Goal: Task Accomplishment & Management: Use online tool/utility

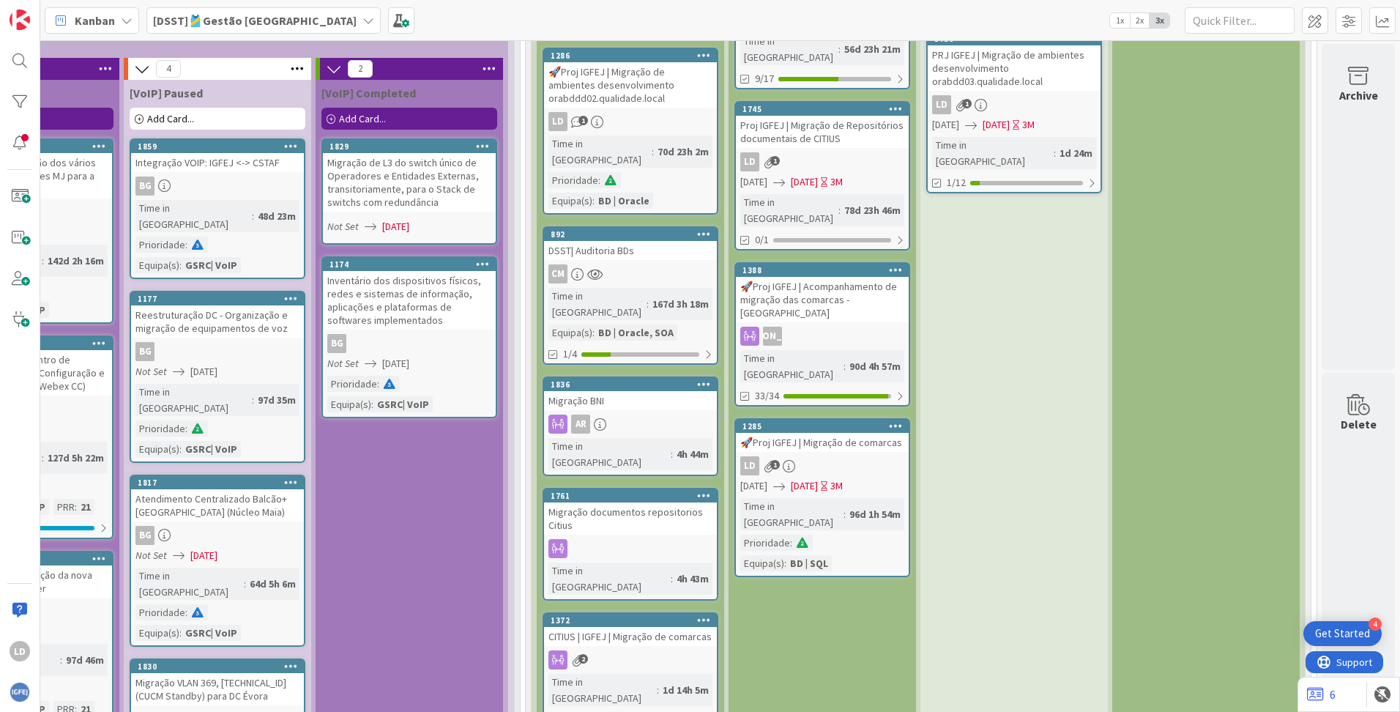
scroll to position [4101, 1142]
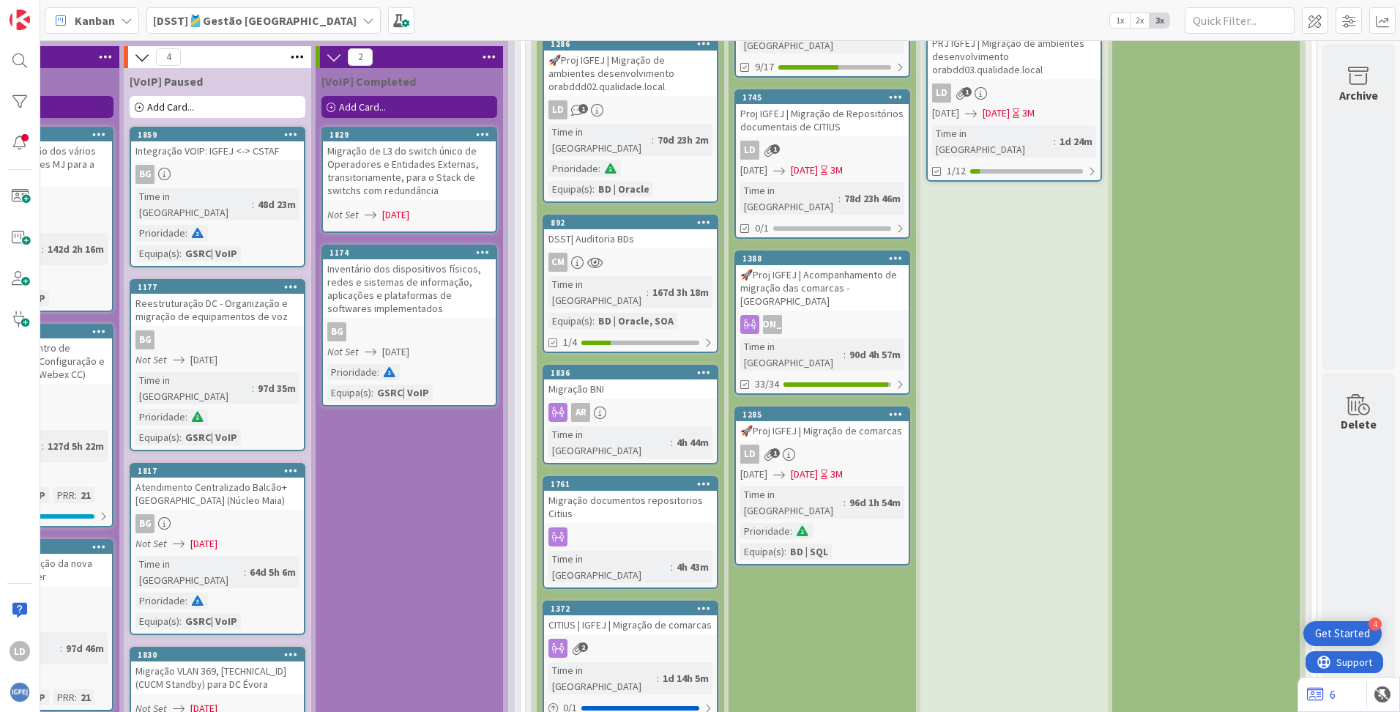
click at [644, 379] on div "Migração BNI" at bounding box center [630, 388] width 173 height 19
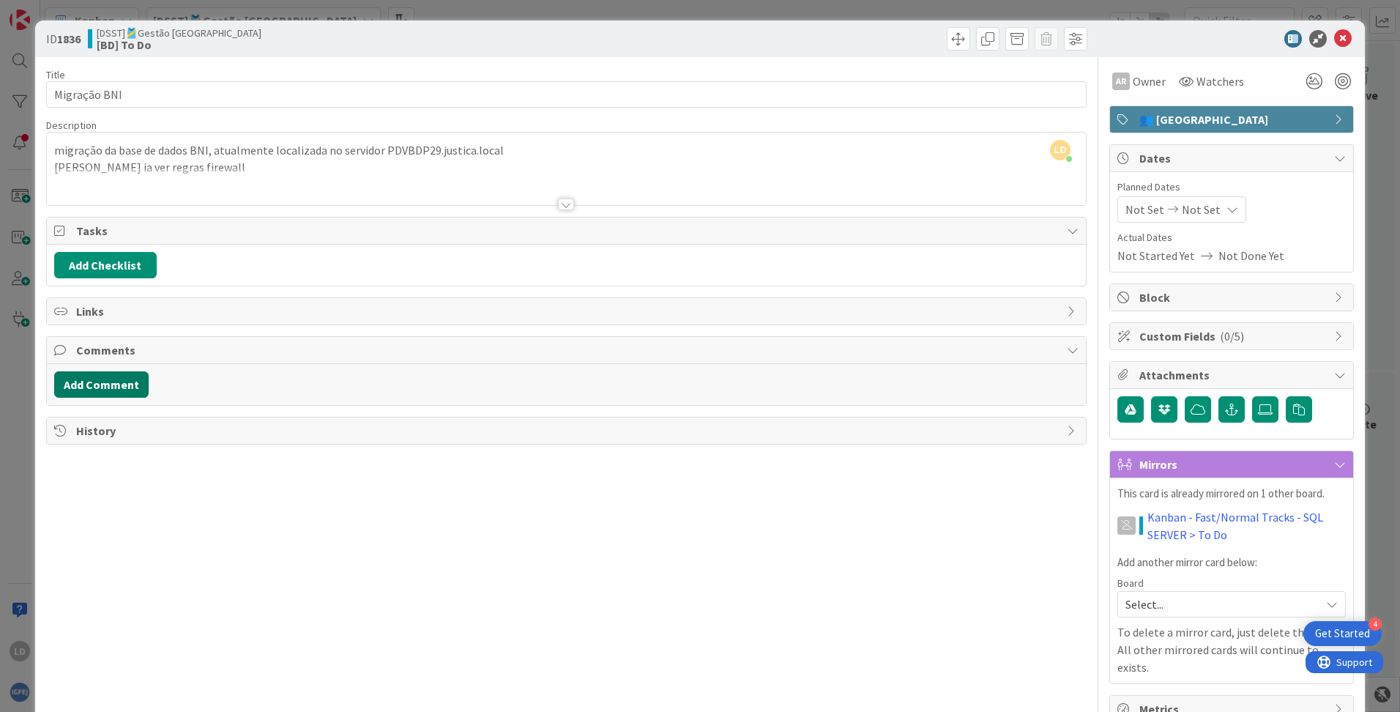
click at [106, 383] on button "Add Comment" at bounding box center [101, 384] width 94 height 26
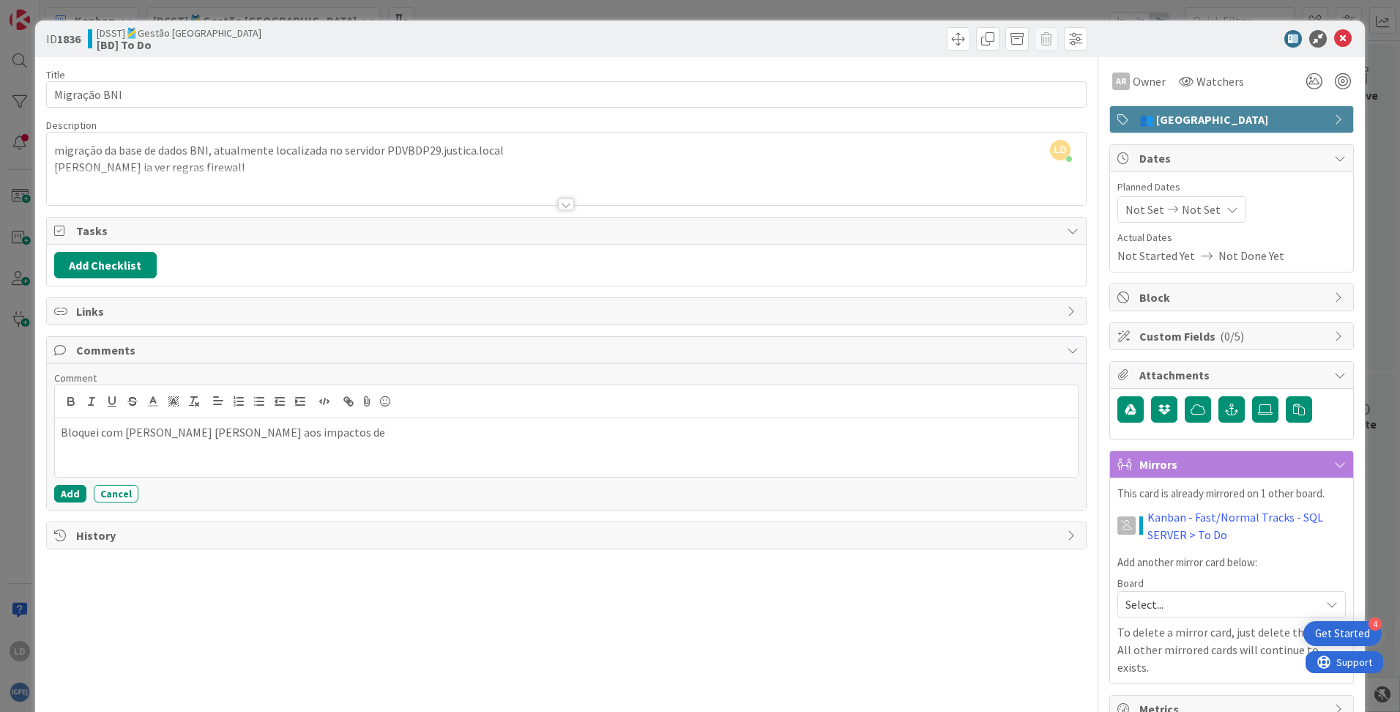
click at [98, 434] on p "Bloquei com [PERSON_NAME] [PERSON_NAME] aos impactos de" at bounding box center [566, 432] width 1011 height 17
click at [322, 428] on p "Bloqueio com [PERSON_NAME] [PERSON_NAME] aos impactos de" at bounding box center [566, 432] width 1011 height 17
click at [1200, 44] on div at bounding box center [1224, 39] width 259 height 18
click at [1334, 37] on icon at bounding box center [1343, 39] width 18 height 18
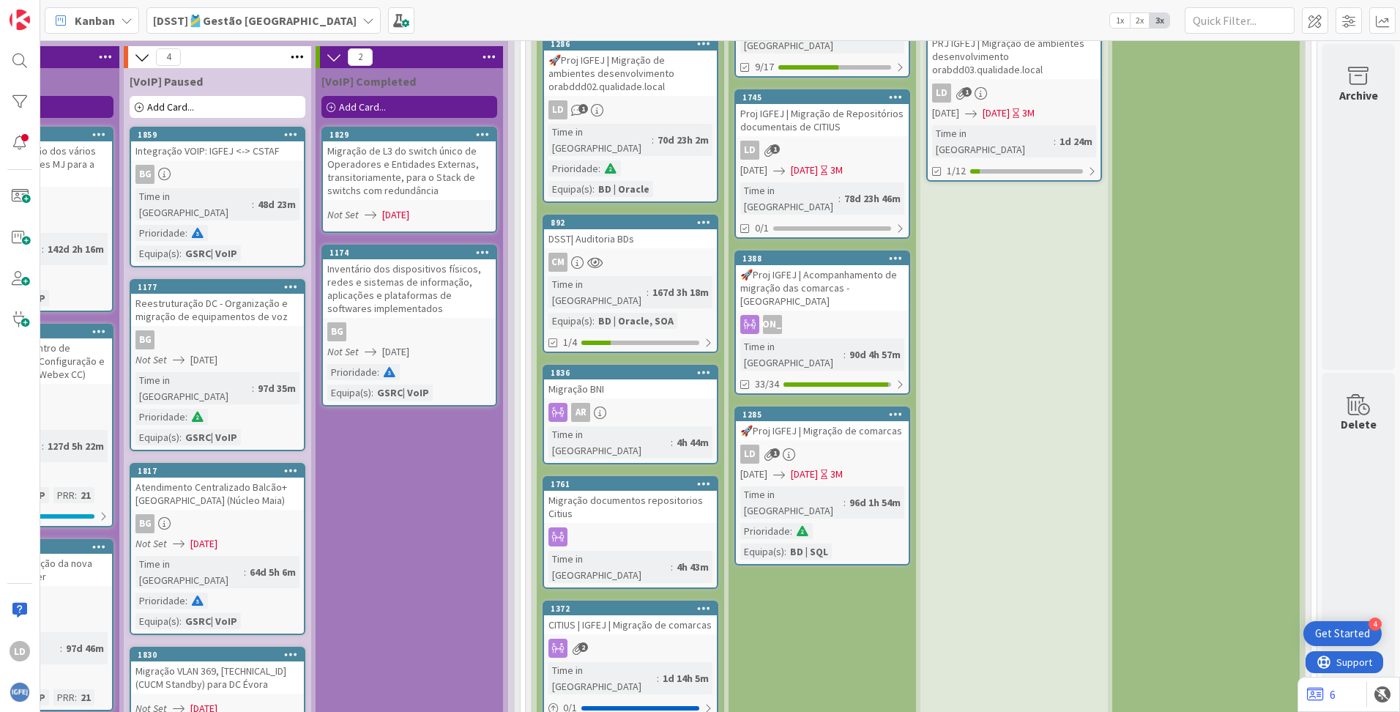
click at [625, 491] on div "Migração documentos repositorios Citius" at bounding box center [630, 507] width 173 height 32
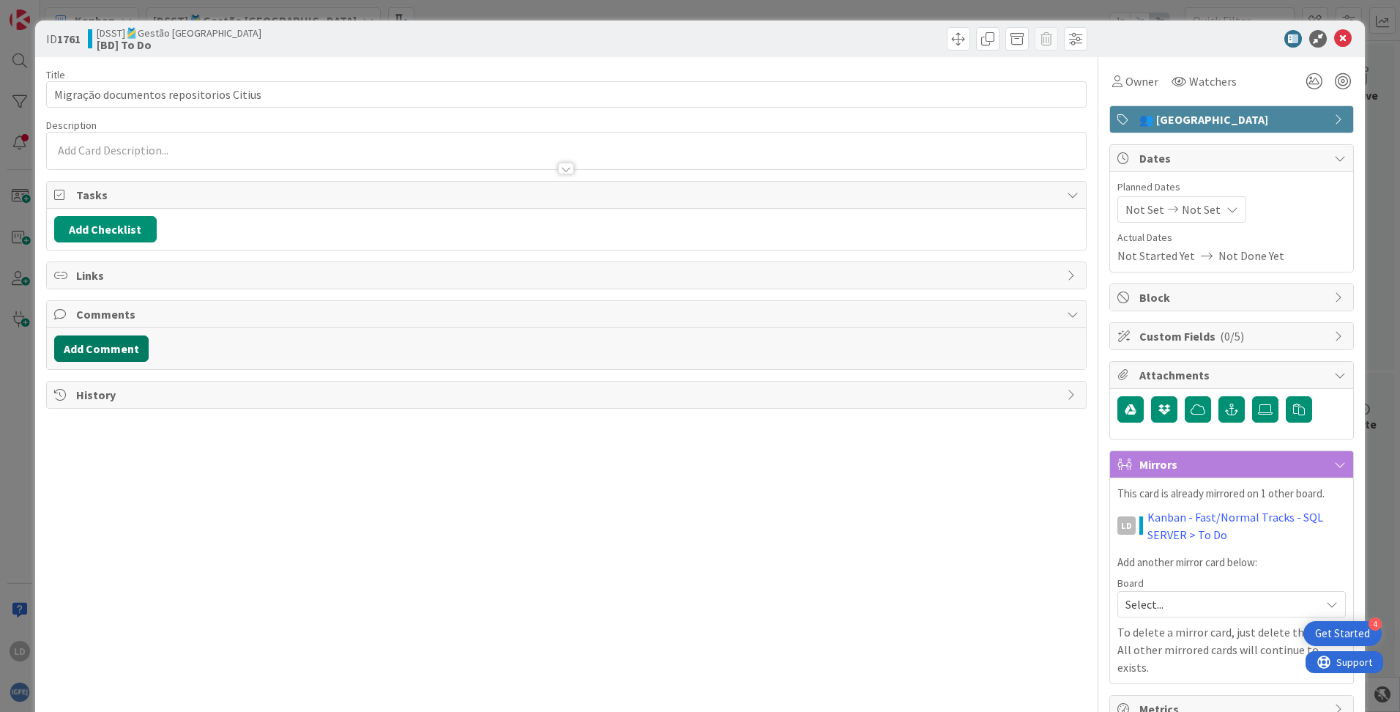
click at [105, 346] on button "Add Comment" at bounding box center [101, 348] width 94 height 26
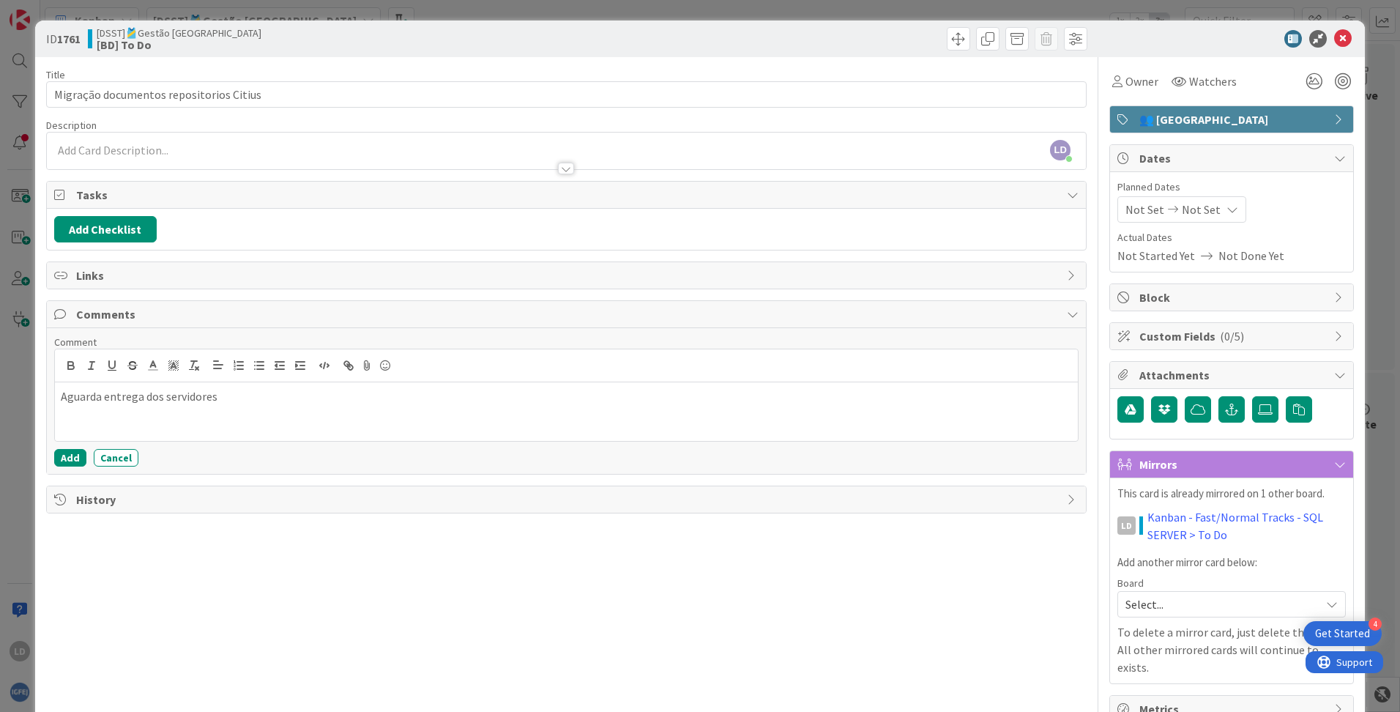
click at [1214, 45] on div at bounding box center [1224, 39] width 259 height 18
click at [1334, 36] on icon at bounding box center [1343, 39] width 18 height 18
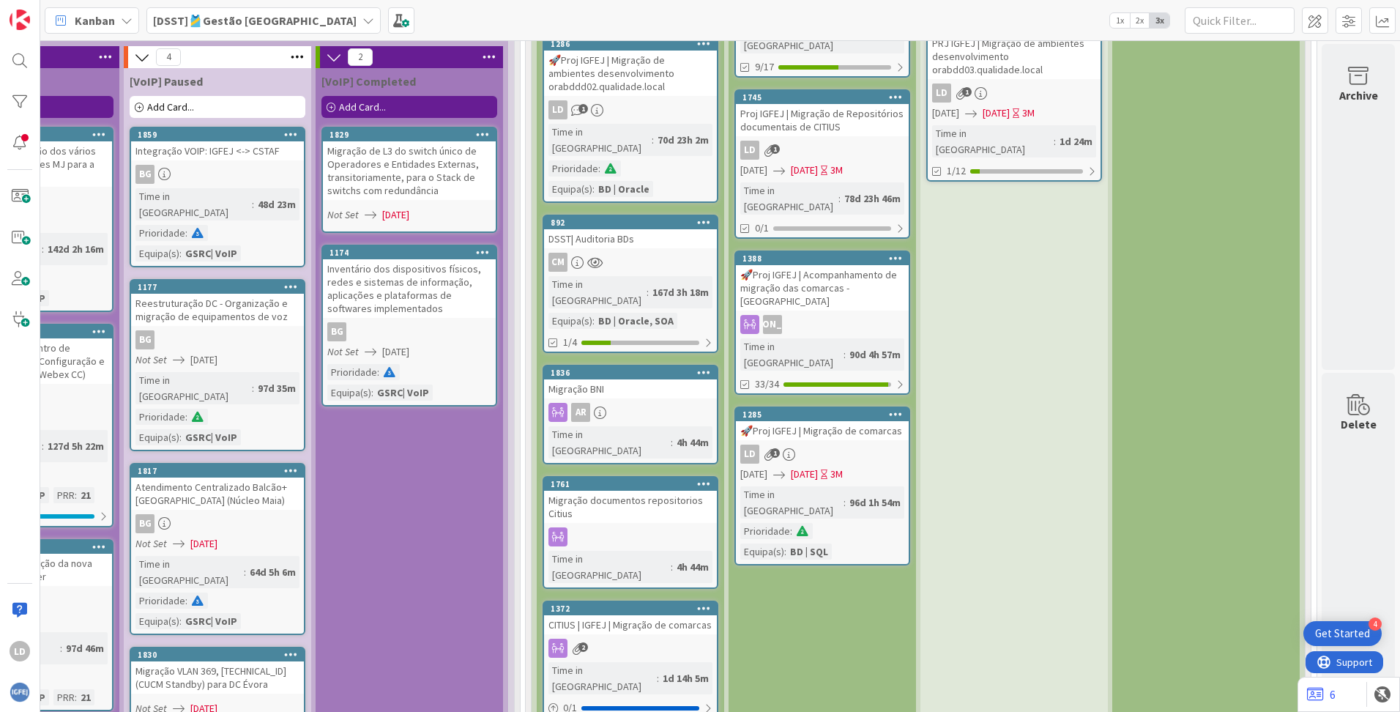
click at [638, 615] on div "CITIUS | IGFEJ | Migração de comarcas" at bounding box center [630, 624] width 173 height 19
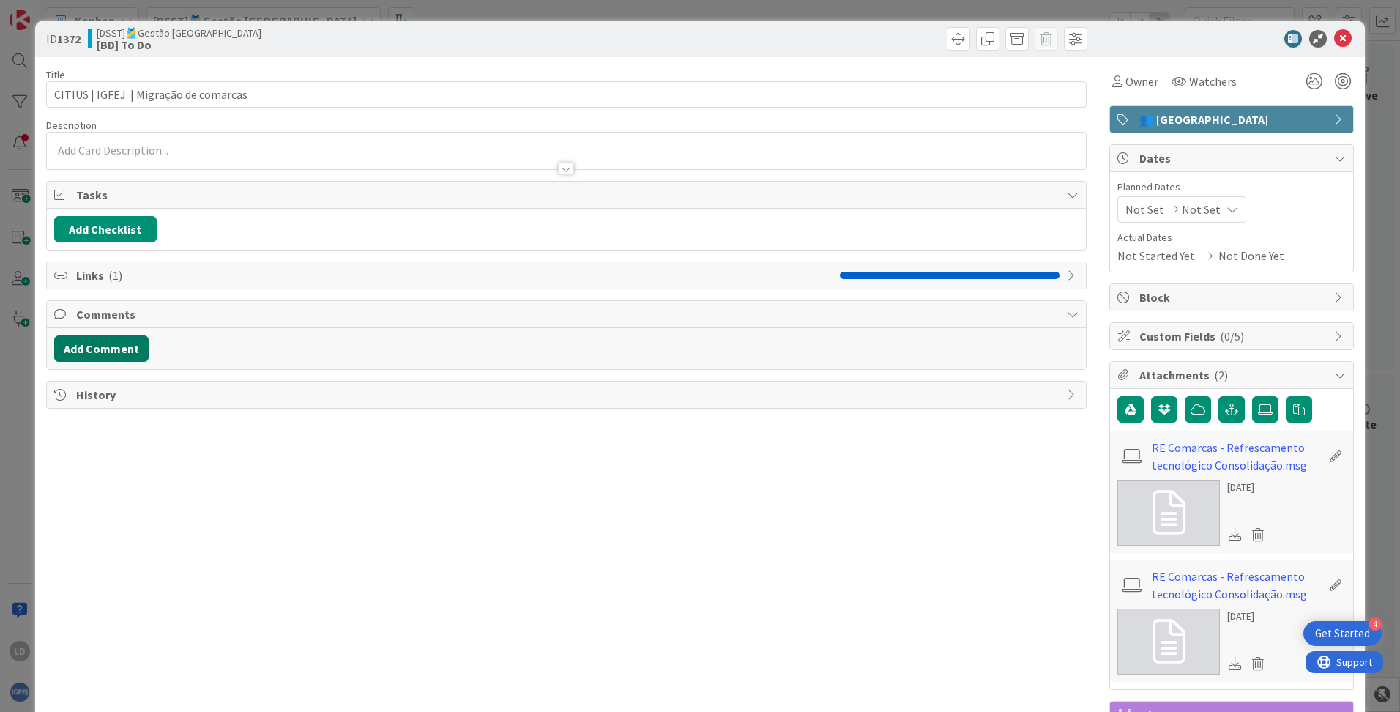
click at [107, 354] on button "Add Comment" at bounding box center [101, 348] width 94 height 26
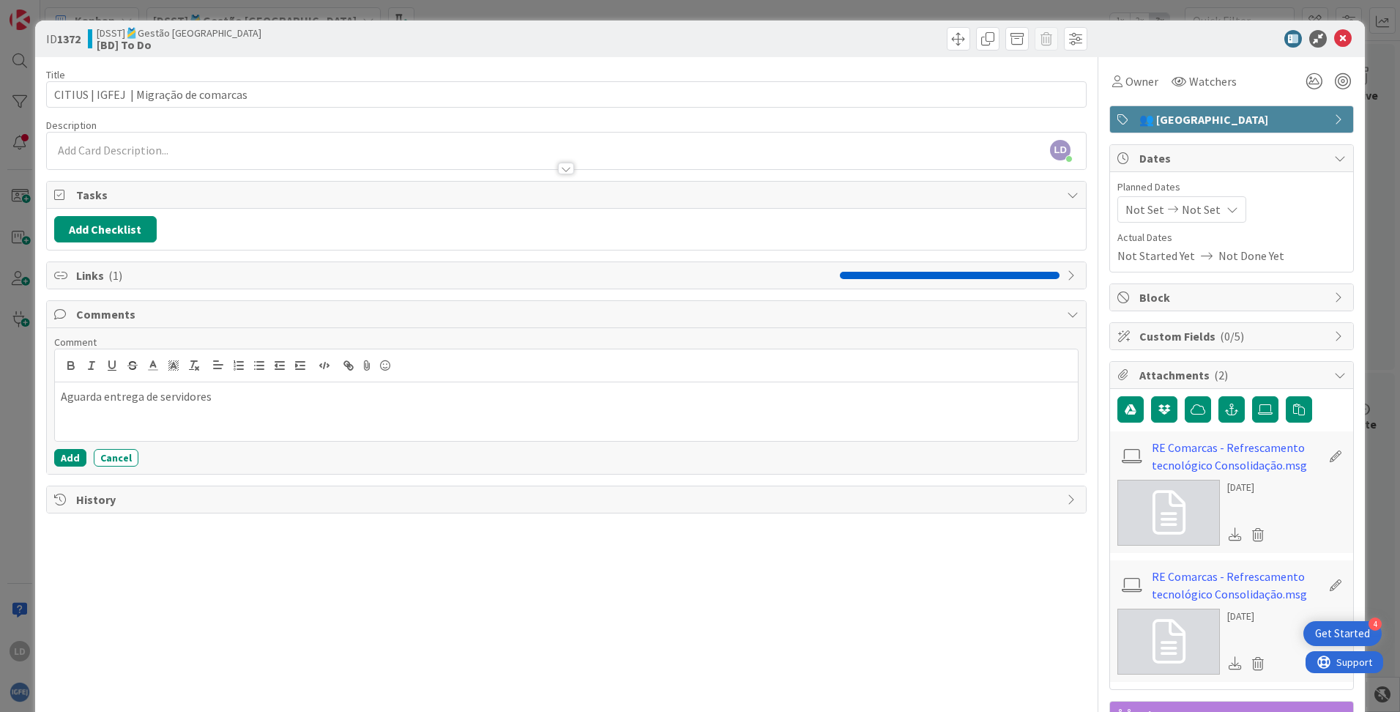
click at [536, 580] on div "Title 39 / 128 CITIUS | IGFEJ | Migração de comarcas Description [PERSON_NAME] …" at bounding box center [566, 515] width 1041 height 916
click at [1336, 35] on icon at bounding box center [1343, 39] width 18 height 18
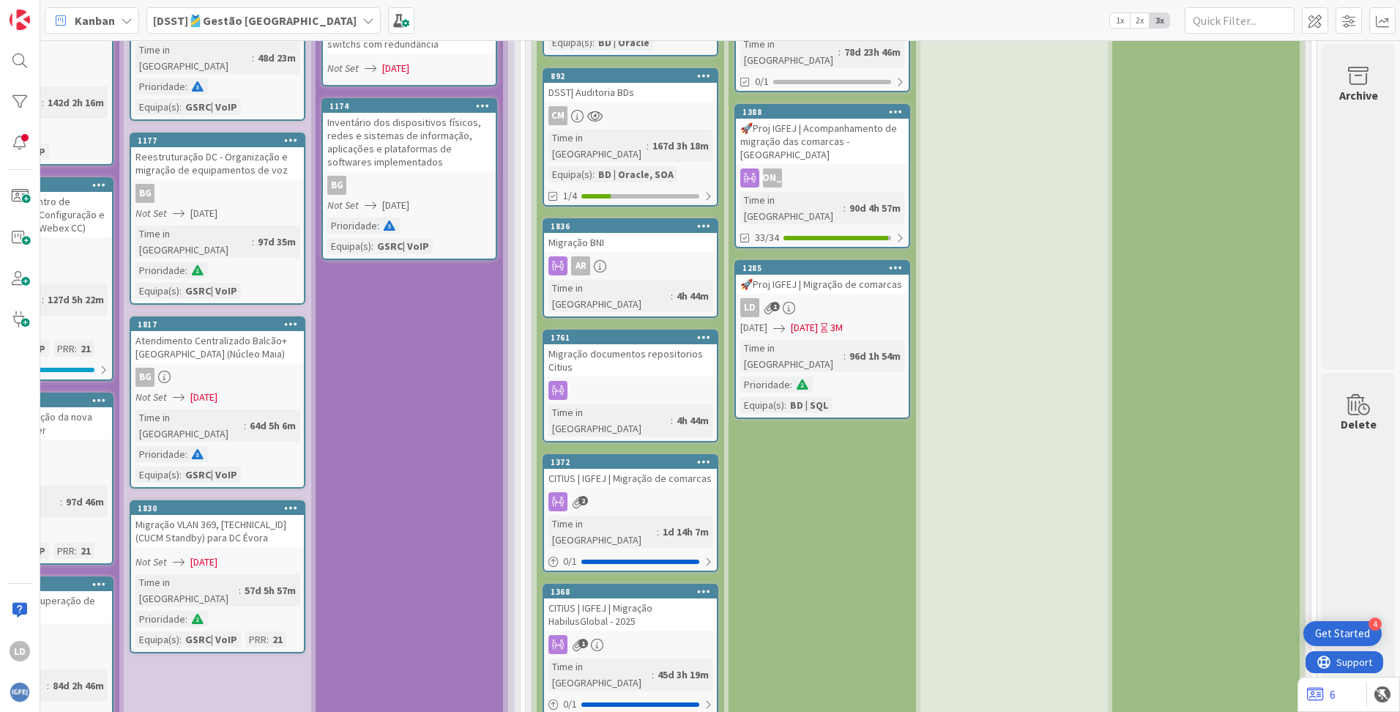
click at [644, 598] on div "CITIUS | IGFEJ | Migração HabilusGlobal - 2025" at bounding box center [630, 614] width 173 height 32
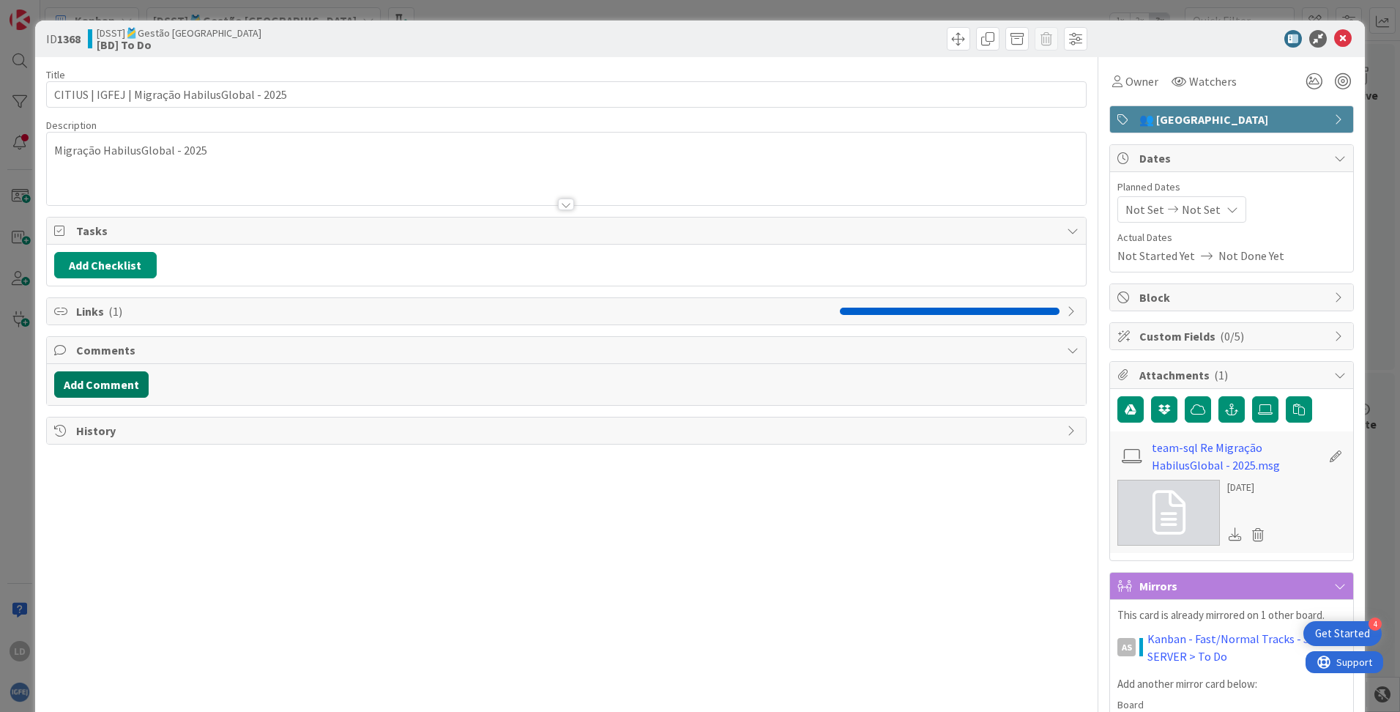
click at [125, 387] on button "Add Comment" at bounding box center [101, 384] width 94 height 26
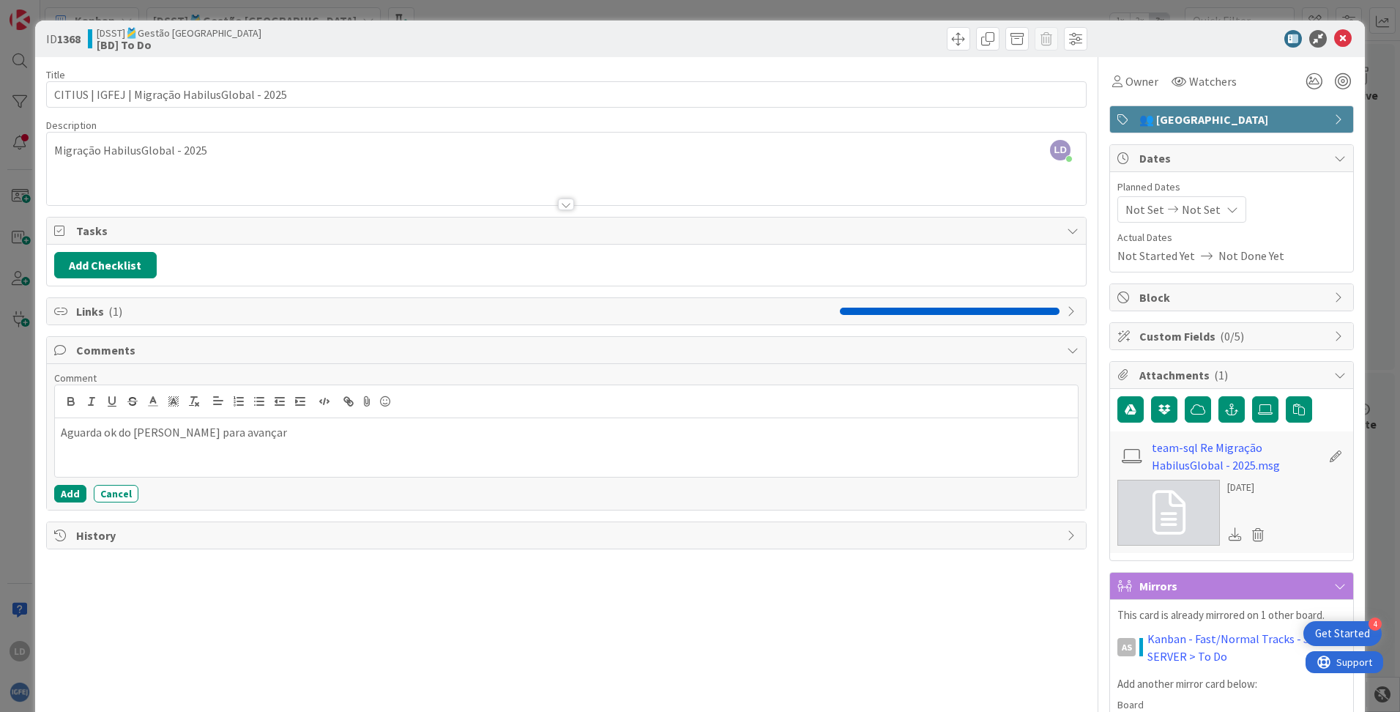
click at [469, 603] on div "Title 47 / 128 CITIUS | IGFEJ | Migração HabilusGlobal - 2025 Description [PERS…" at bounding box center [566, 450] width 1041 height 787
click at [1334, 36] on icon at bounding box center [1343, 39] width 18 height 18
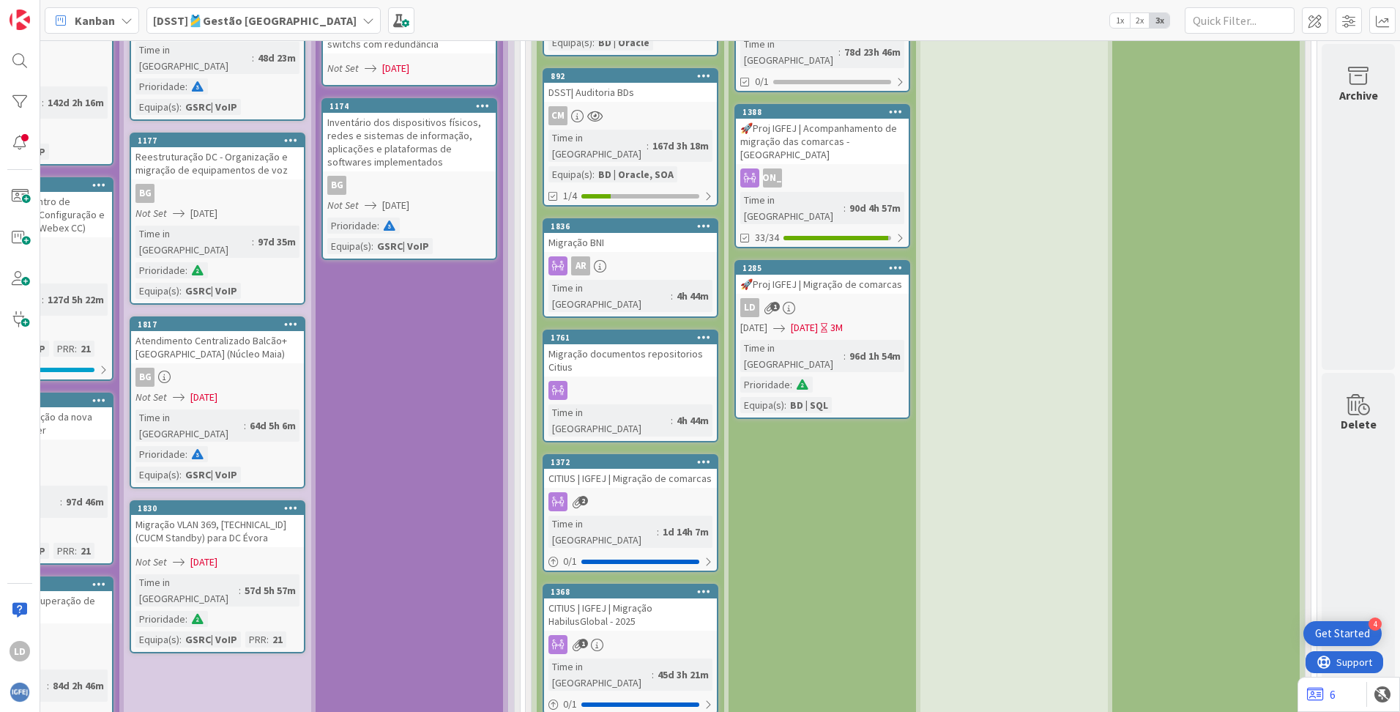
click at [613, 344] on div "Migração documentos repositorios Citius" at bounding box center [630, 360] width 173 height 32
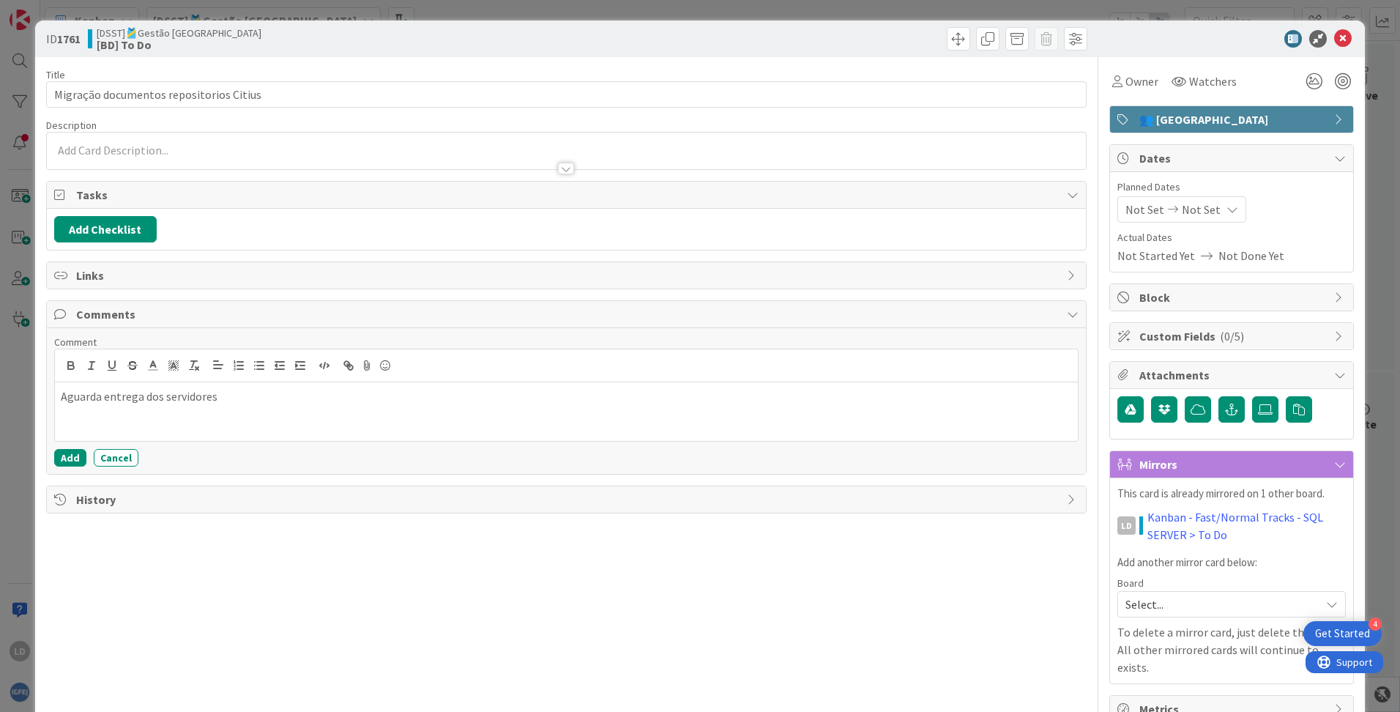
click at [239, 399] on p "Aguarda entrega dos servidores" at bounding box center [566, 396] width 1011 height 17
click at [80, 456] on button "Add" at bounding box center [70, 458] width 32 height 18
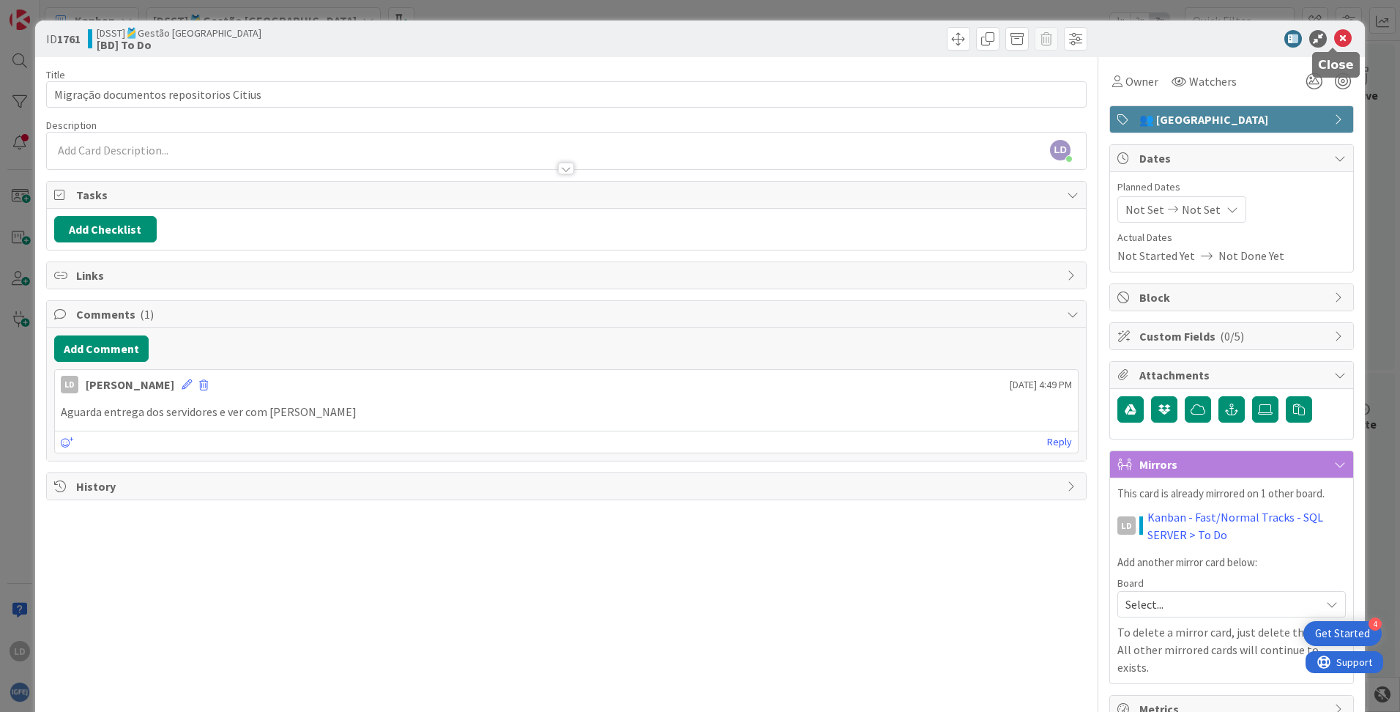
click at [1334, 43] on icon at bounding box center [1343, 39] width 18 height 18
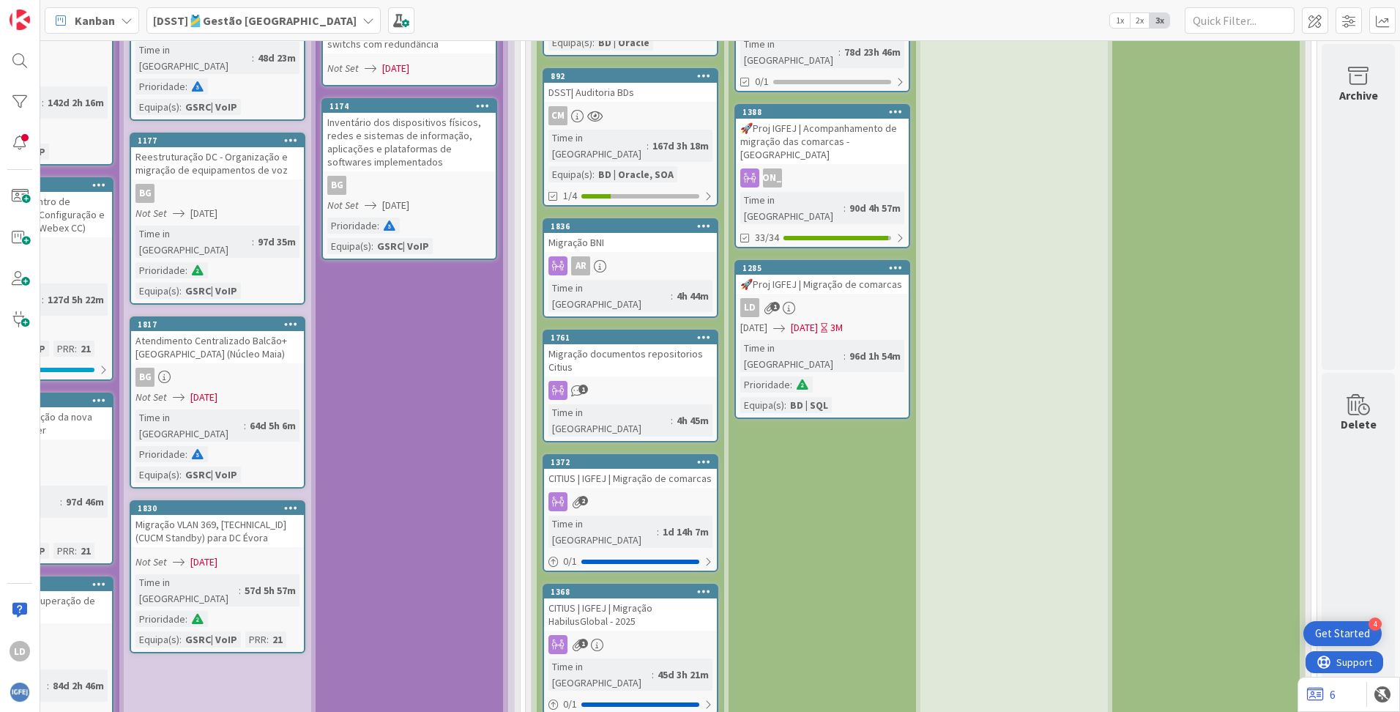
click at [603, 344] on div "Migração documentos repositorios Citius" at bounding box center [630, 360] width 173 height 32
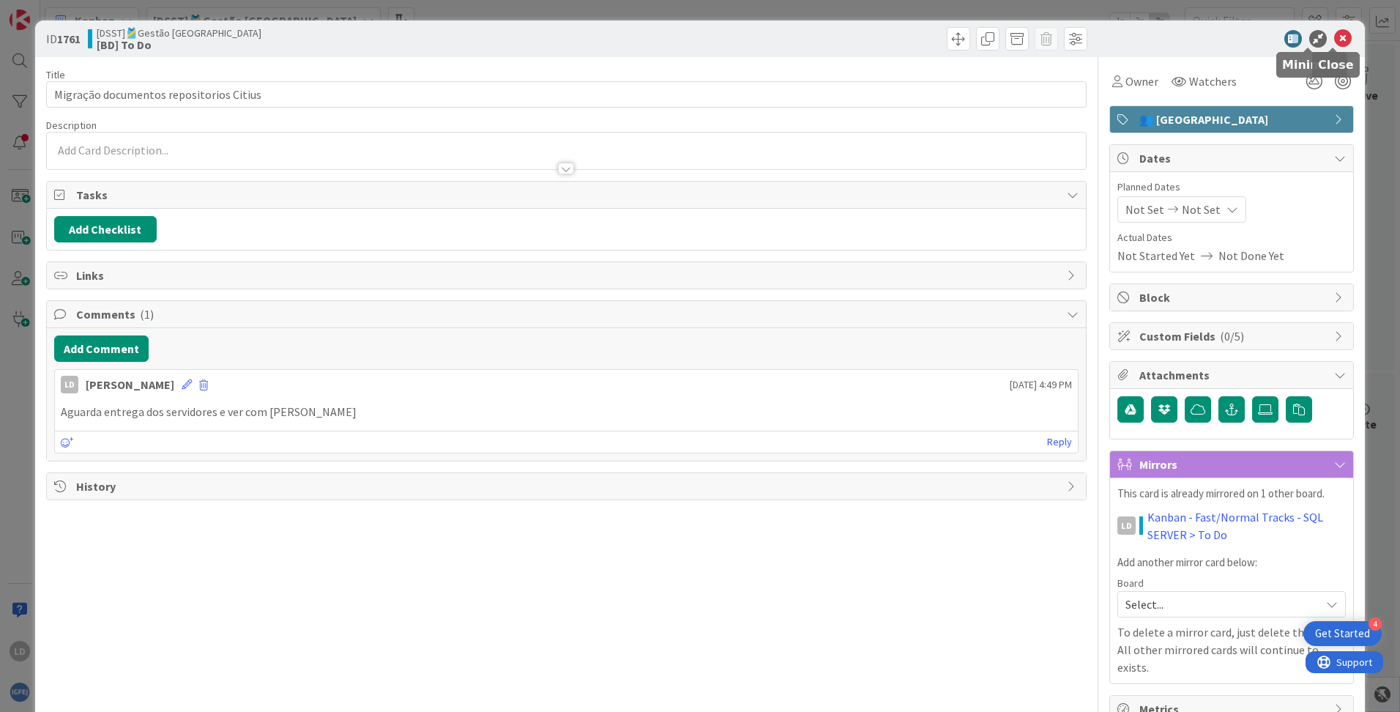
click at [1345, 32] on div "ID 1761 [DSST]🎽Gestão Equipas [BD] To Do" at bounding box center [700, 39] width 1330 height 37
click at [1334, 37] on icon at bounding box center [1343, 39] width 18 height 18
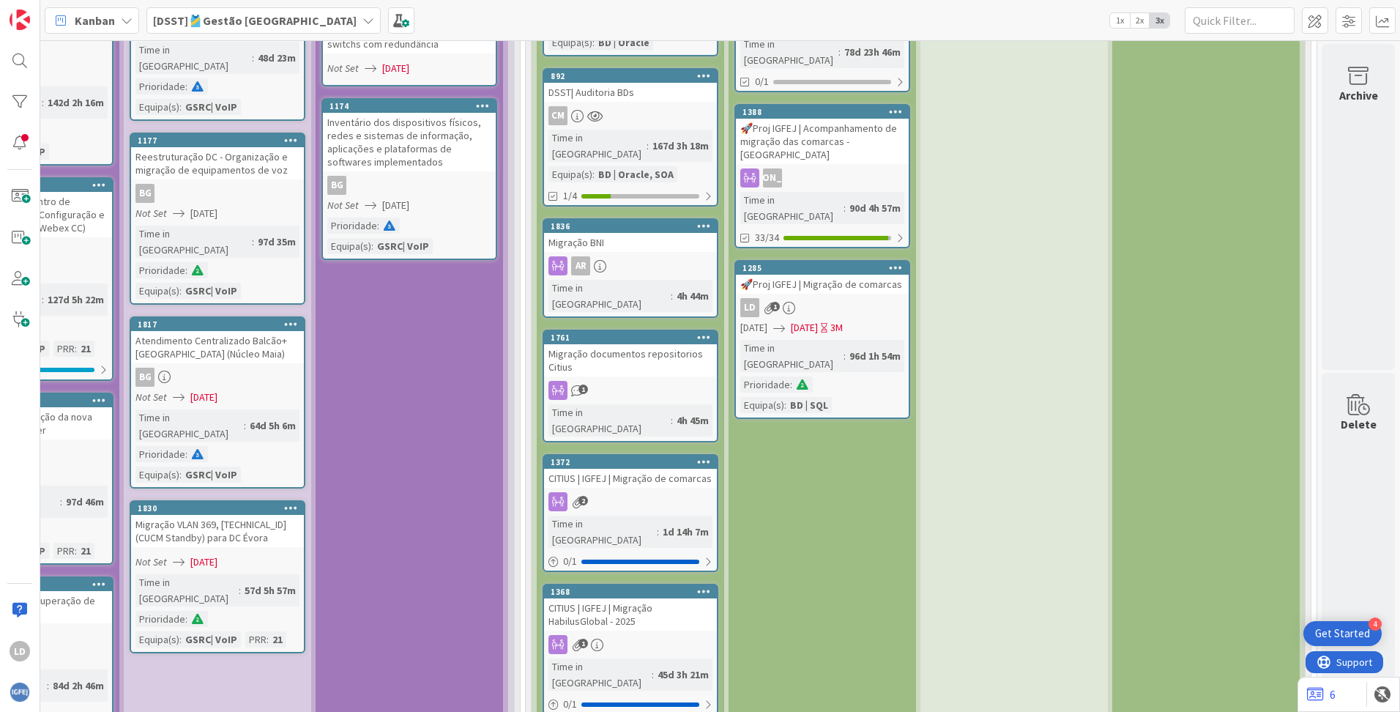
click at [630, 598] on div "CITIUS | IGFEJ | Migração HabilusGlobal - 2025" at bounding box center [630, 614] width 173 height 32
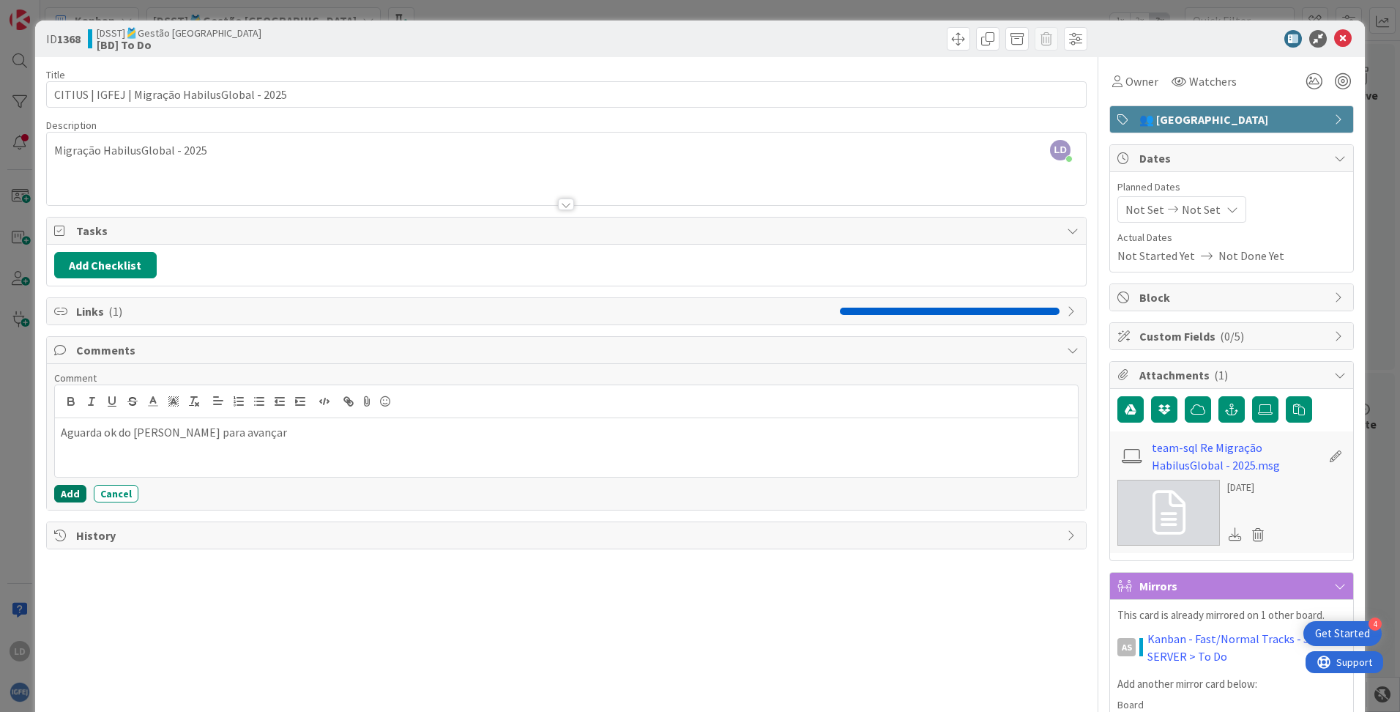
click at [66, 494] on button "Add" at bounding box center [70, 494] width 32 height 18
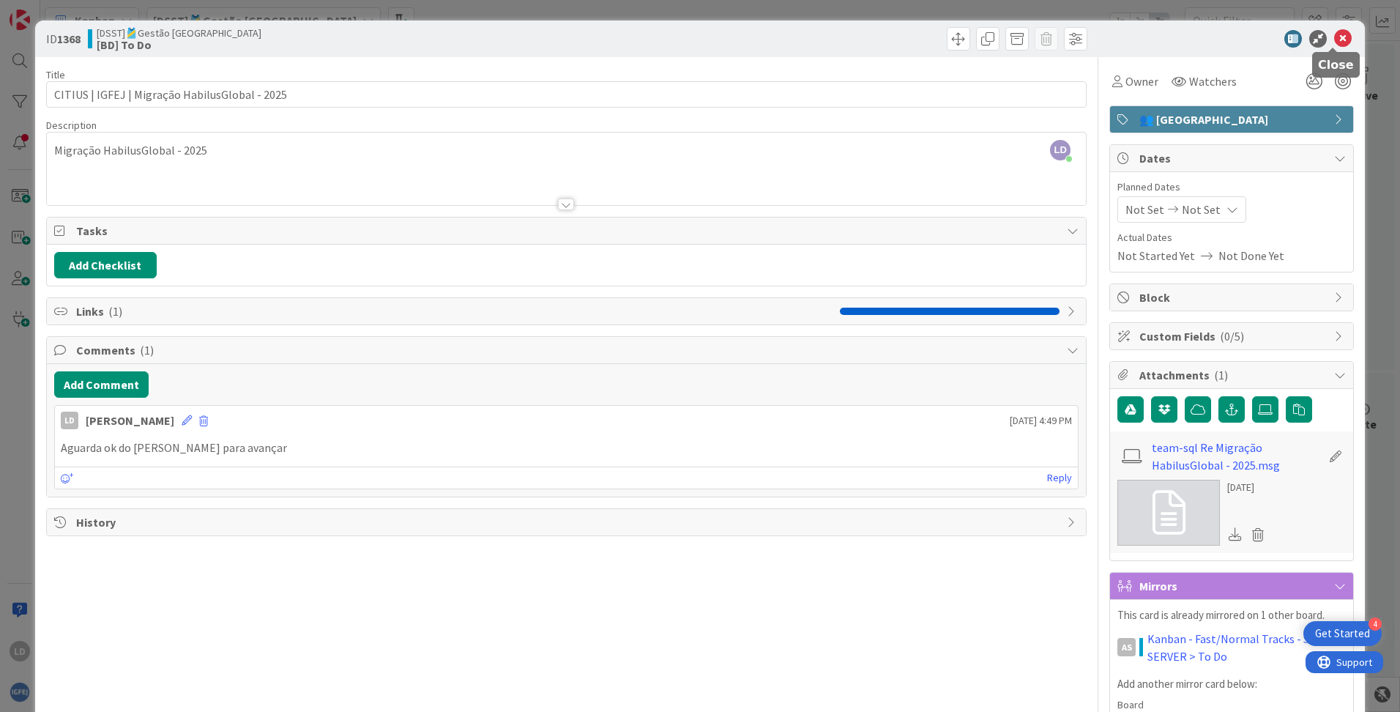
click at [1334, 38] on icon at bounding box center [1343, 39] width 18 height 18
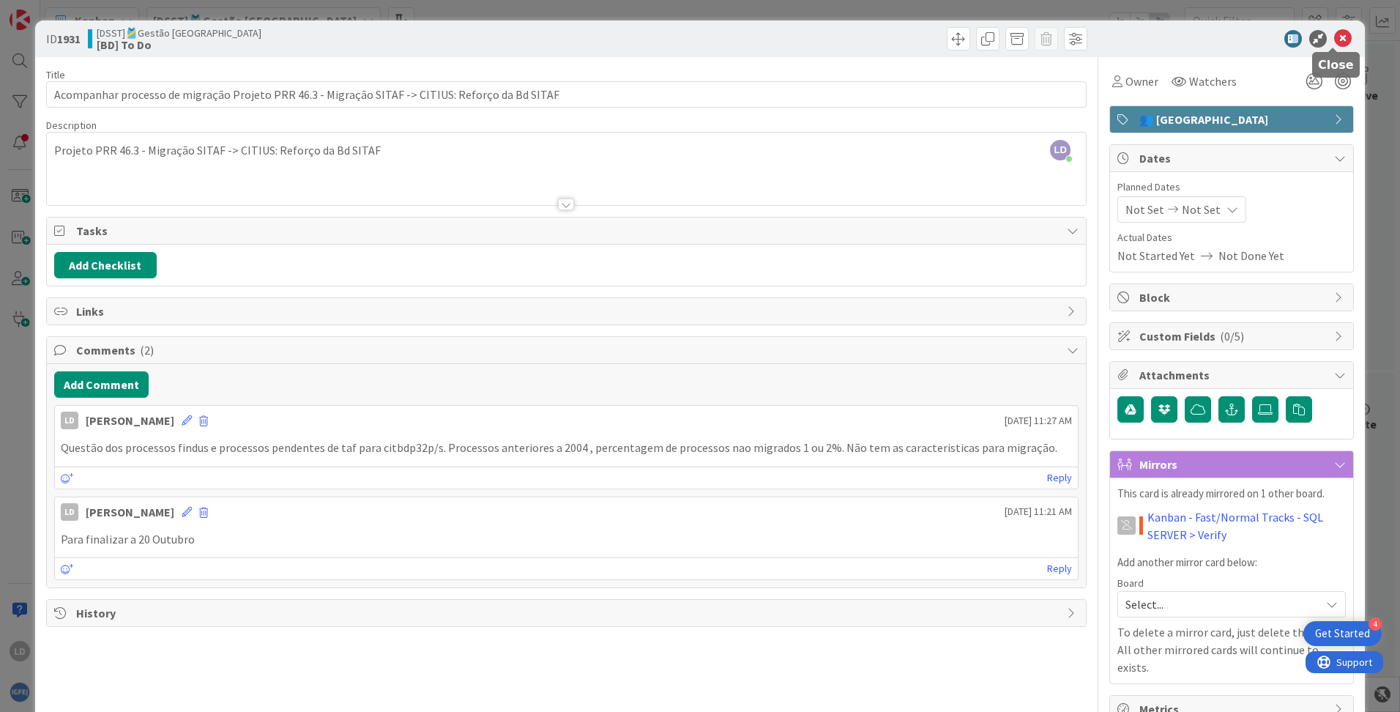
click at [1334, 42] on icon at bounding box center [1343, 39] width 18 height 18
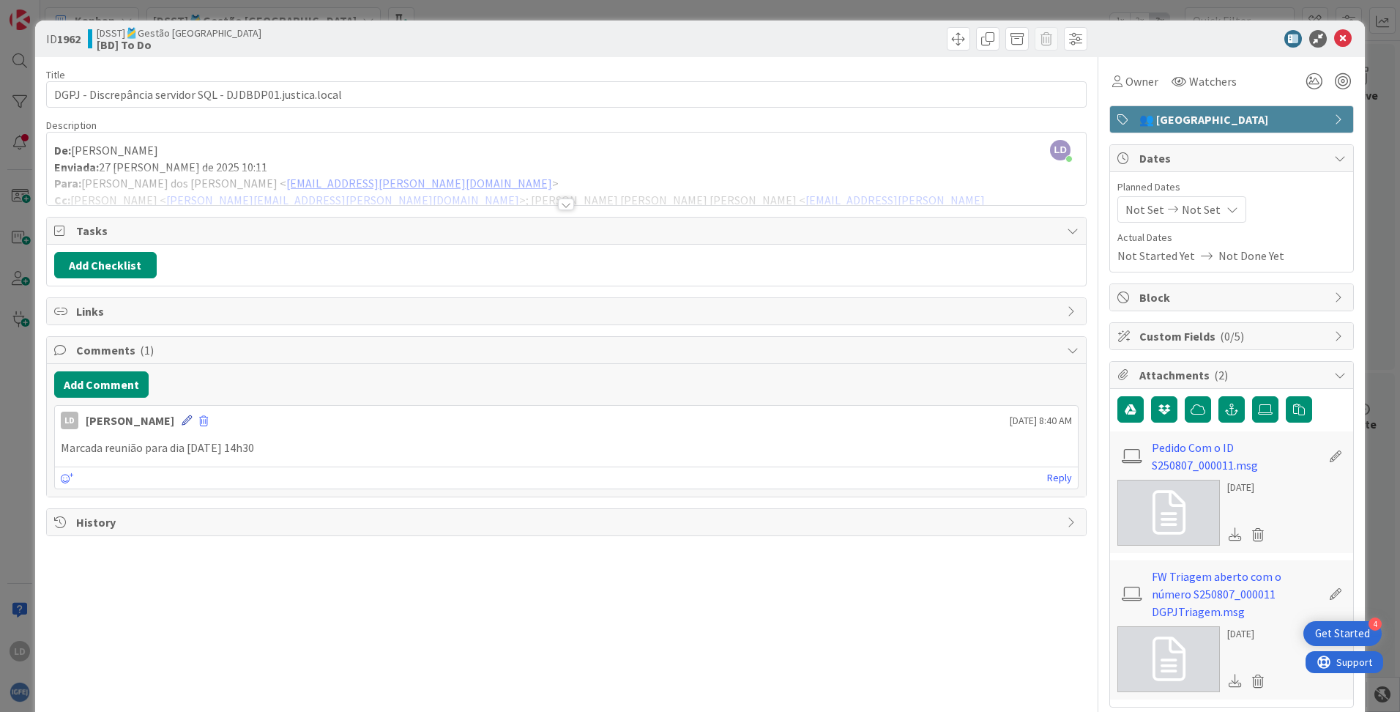
click at [182, 417] on icon at bounding box center [187, 420] width 10 height 10
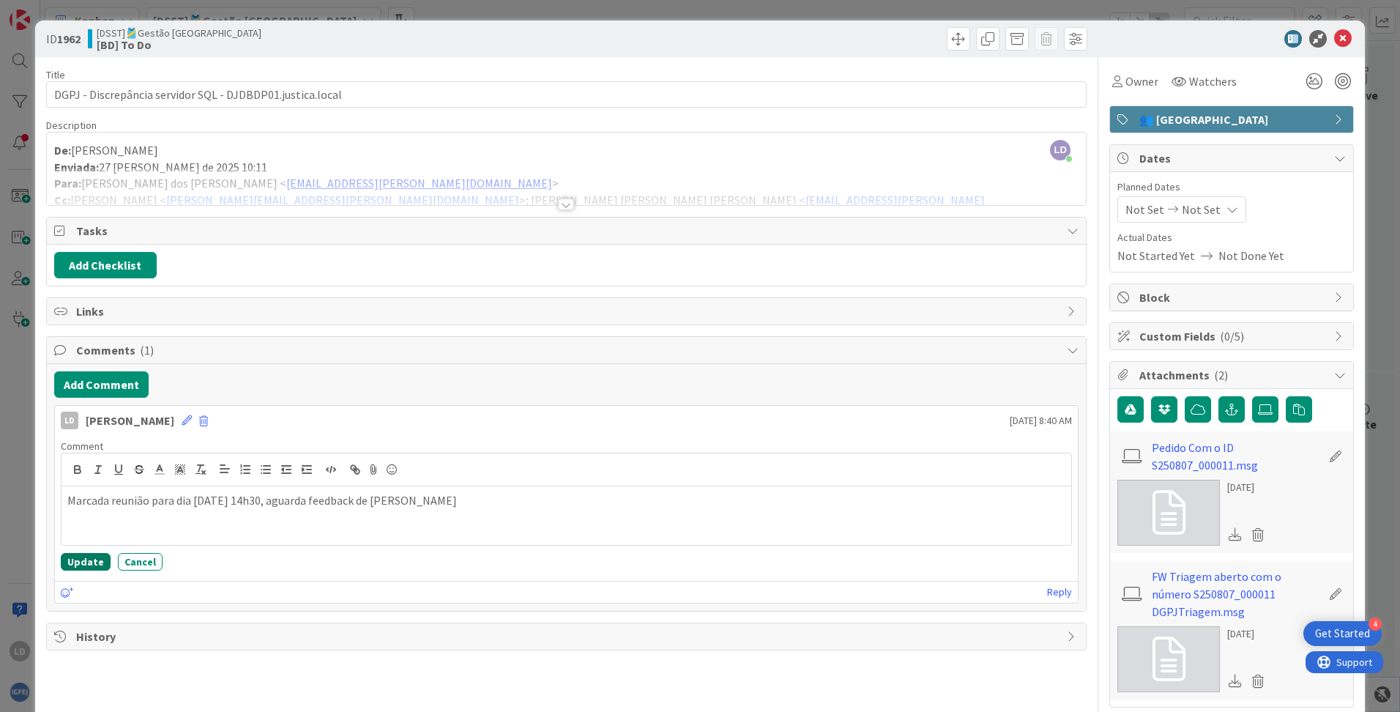
click at [96, 557] on button "Update" at bounding box center [86, 562] width 50 height 18
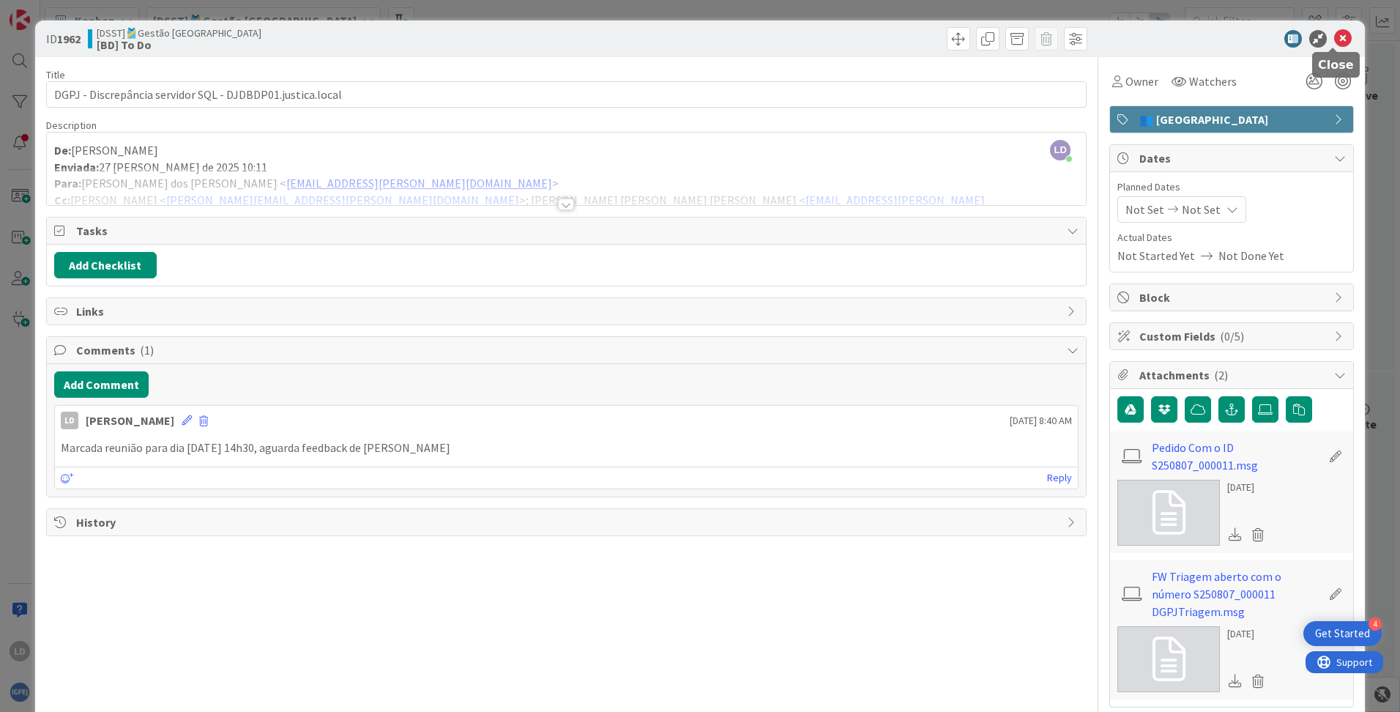
click at [1335, 41] on icon at bounding box center [1343, 39] width 18 height 18
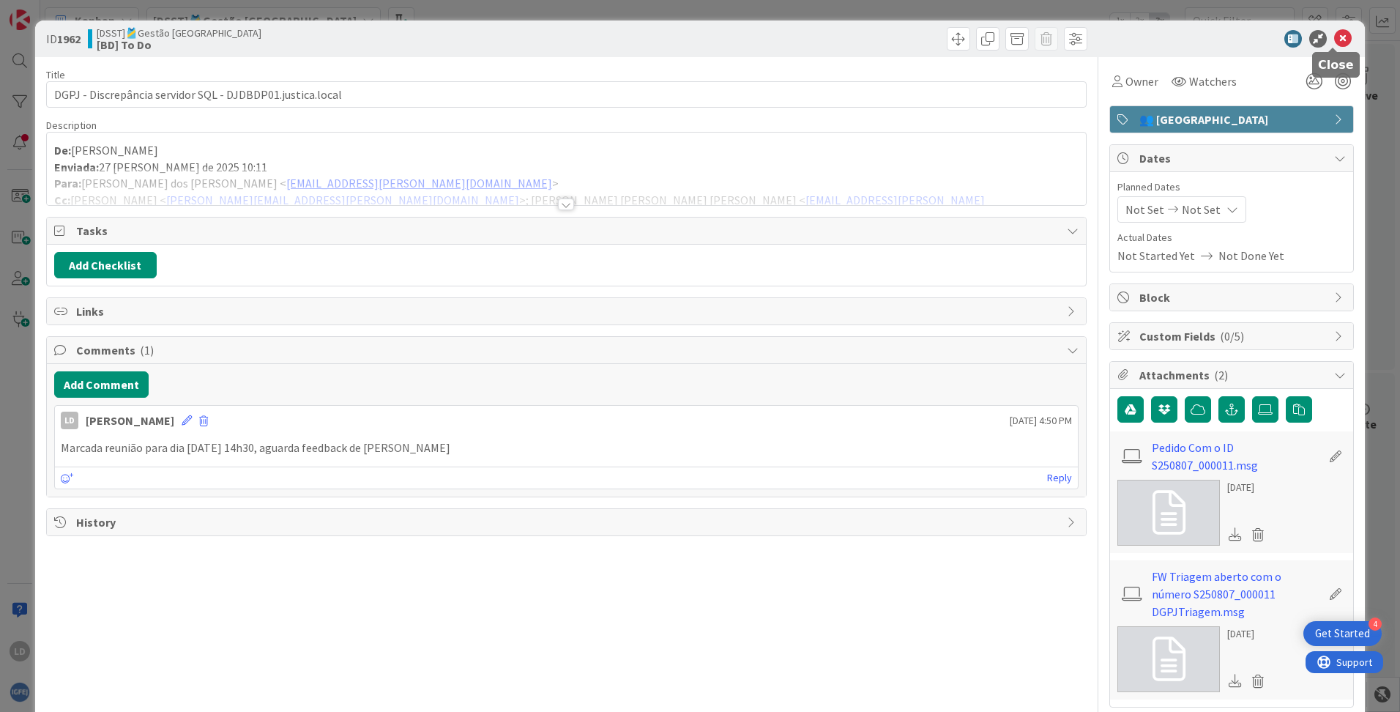
click at [1336, 34] on icon at bounding box center [1343, 39] width 18 height 18
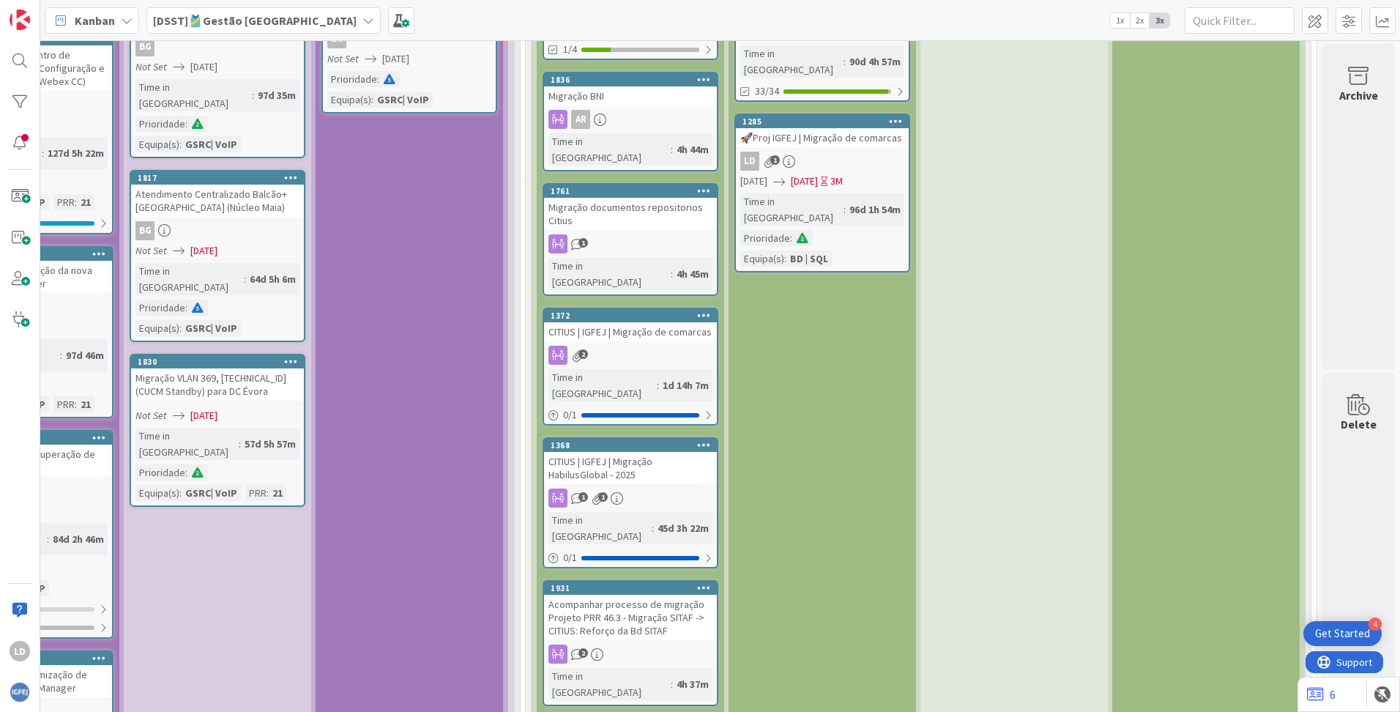
click at [628, 595] on div "Acompanhar processo de migração Projeto PRR 46.3 - Migração SITAF -> CITIUS: Re…" at bounding box center [630, 617] width 173 height 45
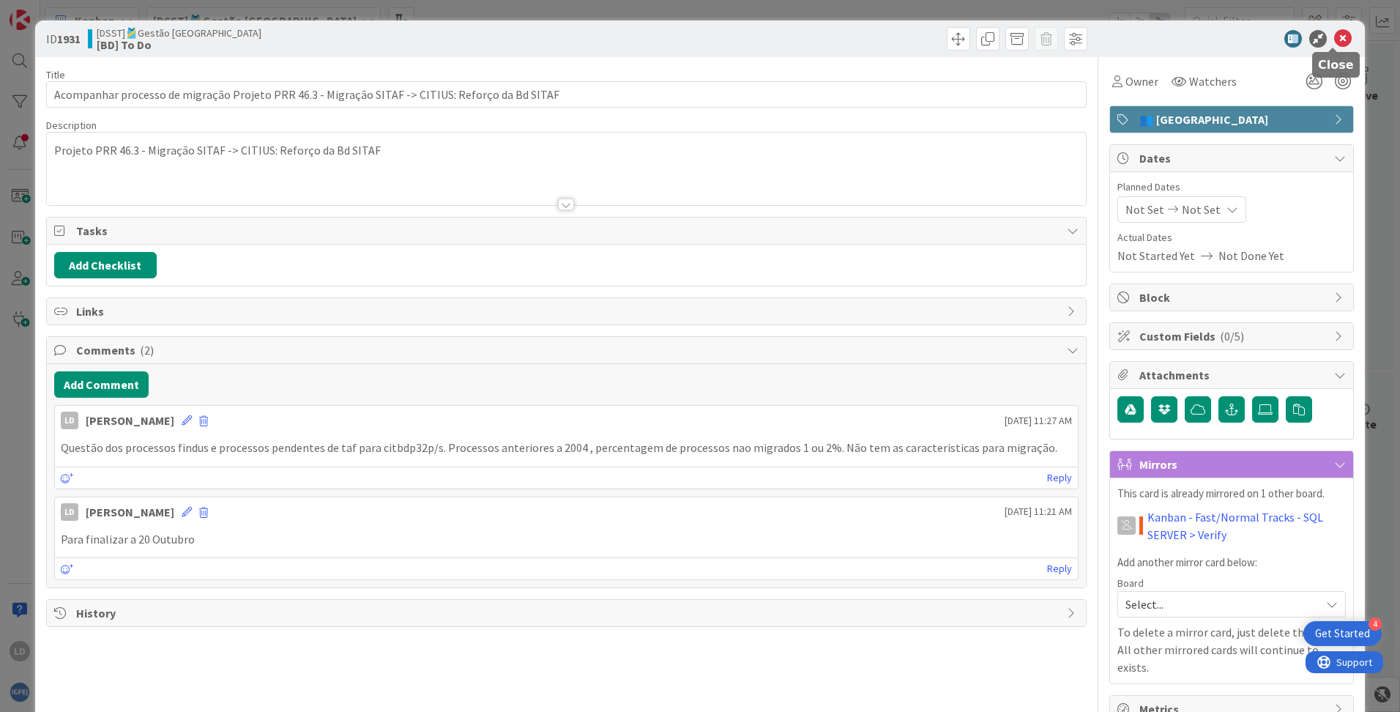
click at [1335, 42] on icon at bounding box center [1343, 39] width 18 height 18
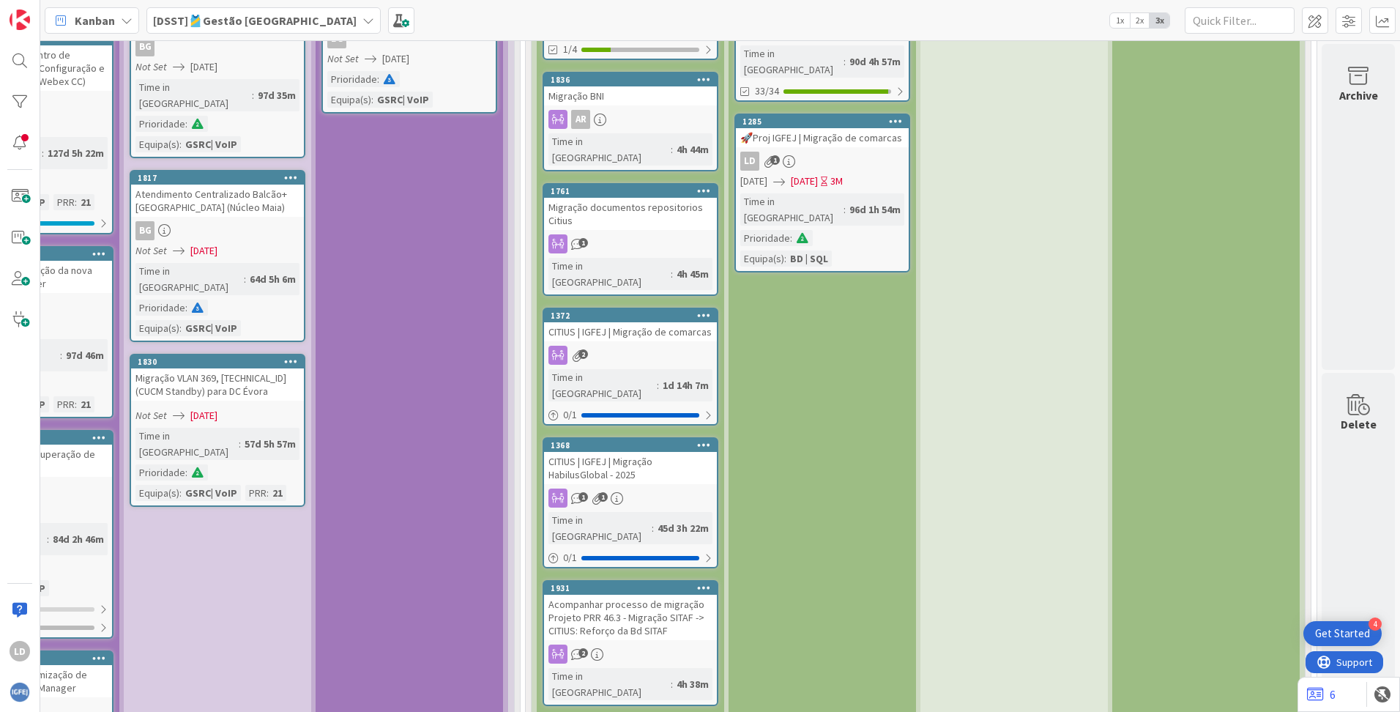
click at [650, 452] on div "CITIUS | IGFEJ | Migração HabilusGlobal - 2025" at bounding box center [630, 468] width 173 height 32
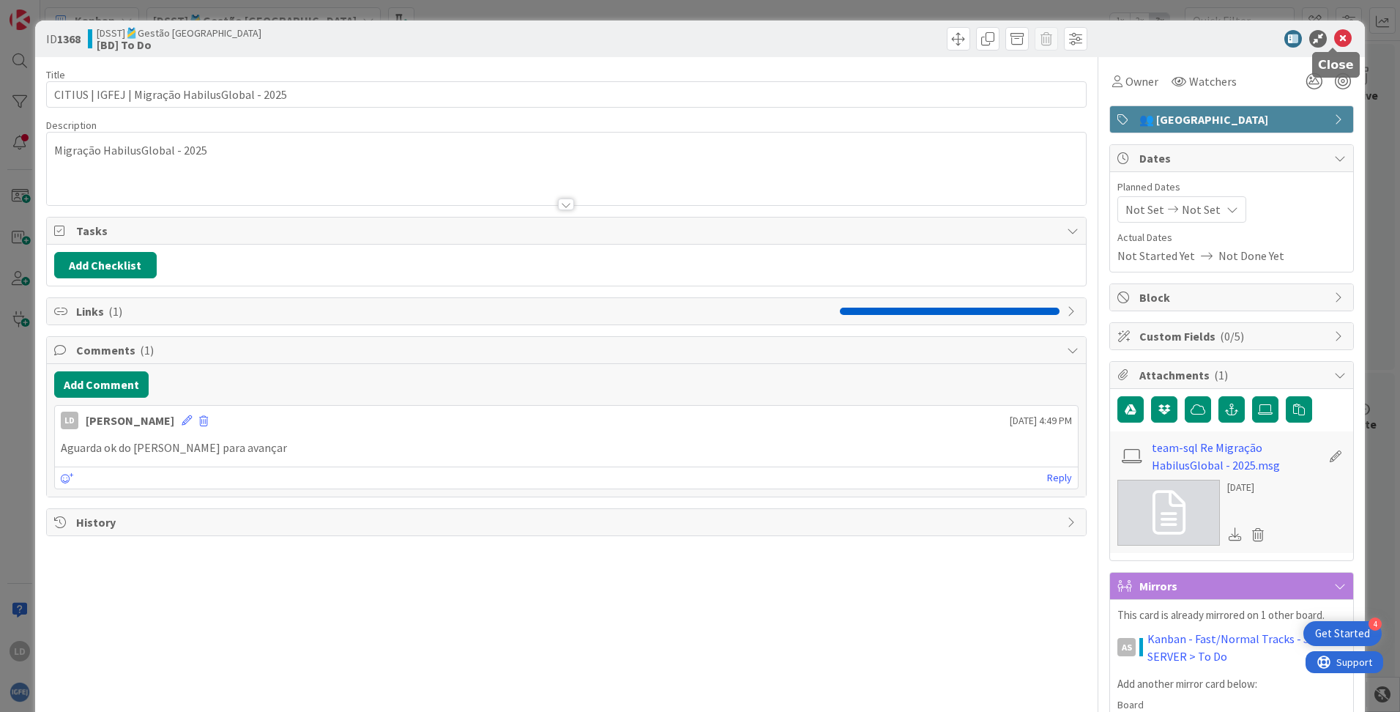
click at [1334, 40] on icon at bounding box center [1343, 39] width 18 height 18
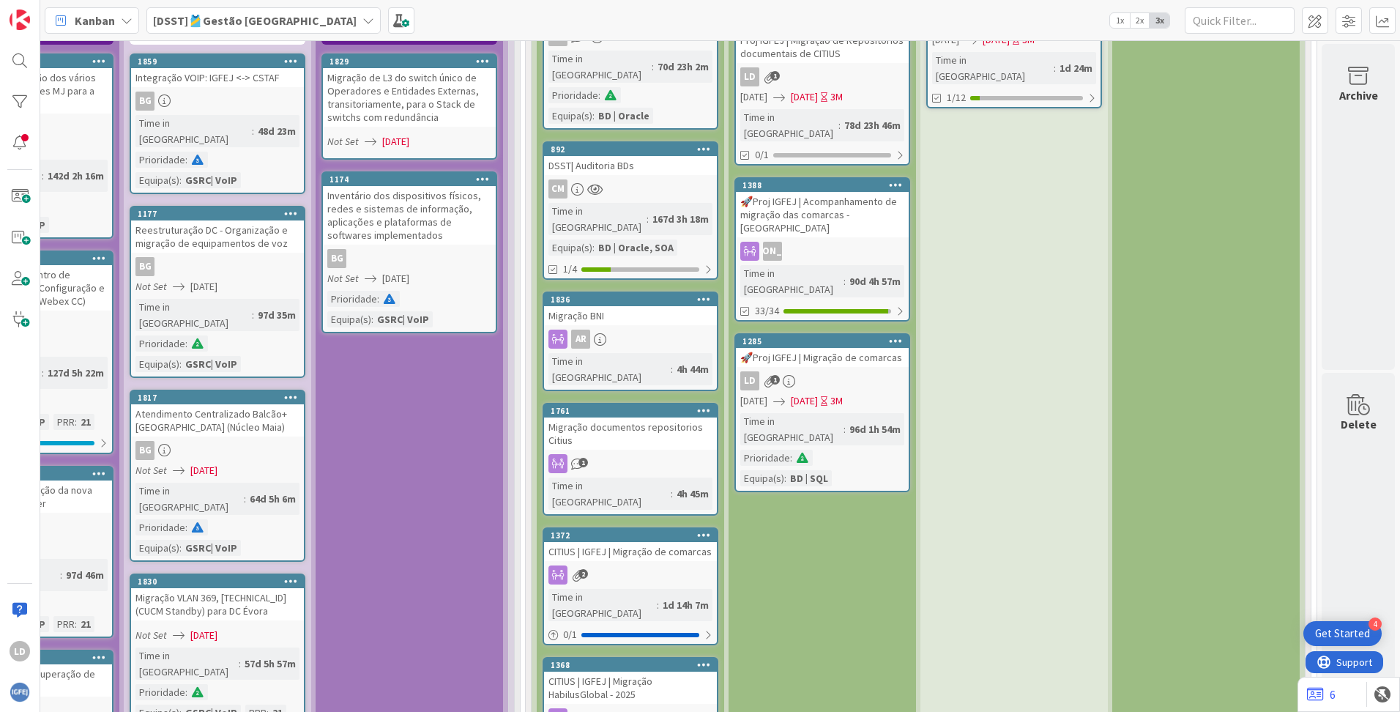
click at [649, 542] on div "CITIUS | IGFEJ | Migração de comarcas" at bounding box center [630, 551] width 173 height 19
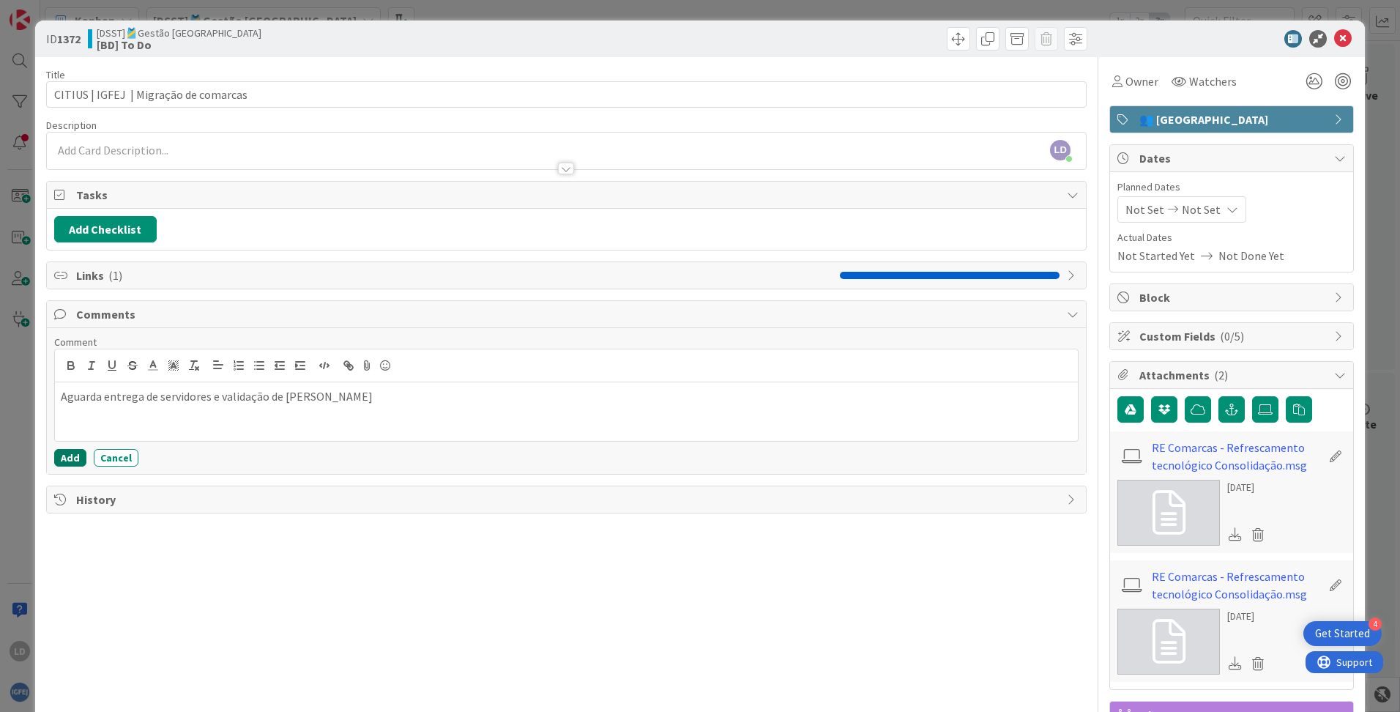
click at [75, 456] on button "Add" at bounding box center [70, 458] width 32 height 18
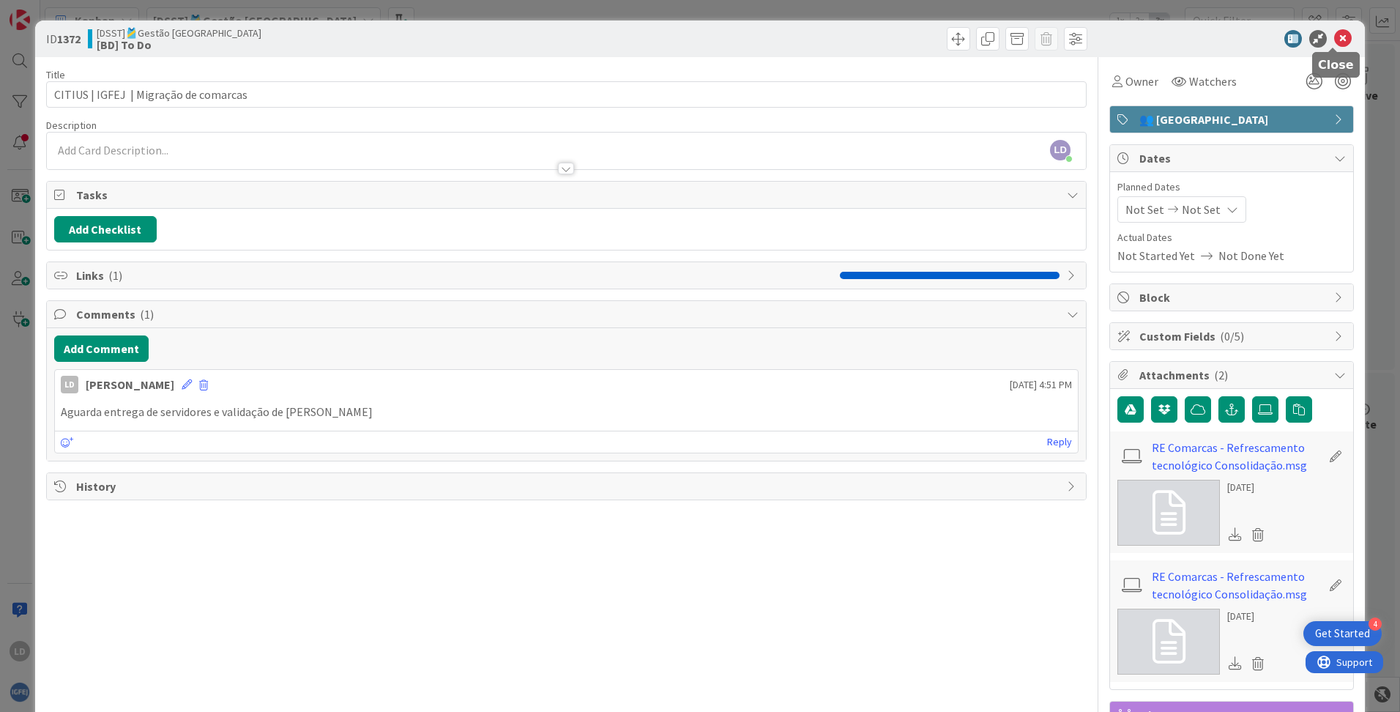
click at [1334, 37] on icon at bounding box center [1343, 39] width 18 height 18
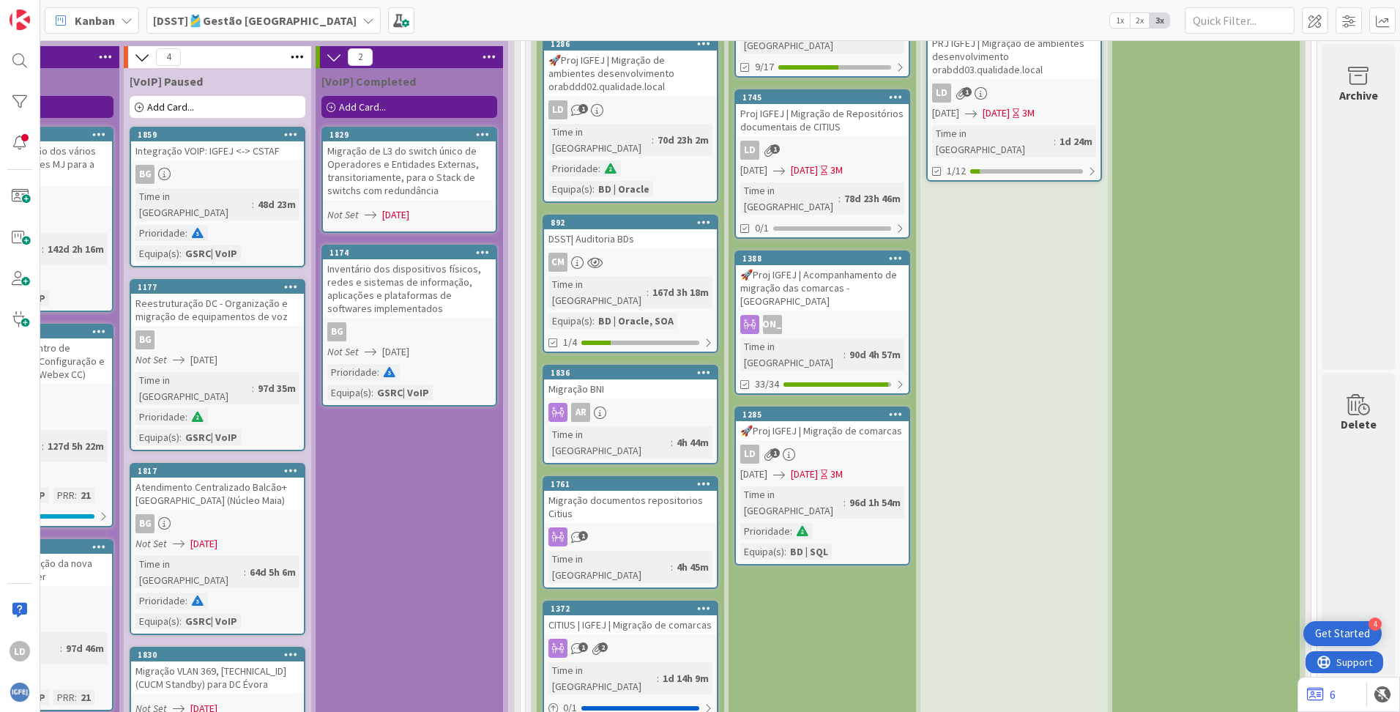
click at [601, 379] on div "Migração BNI" at bounding box center [630, 388] width 173 height 19
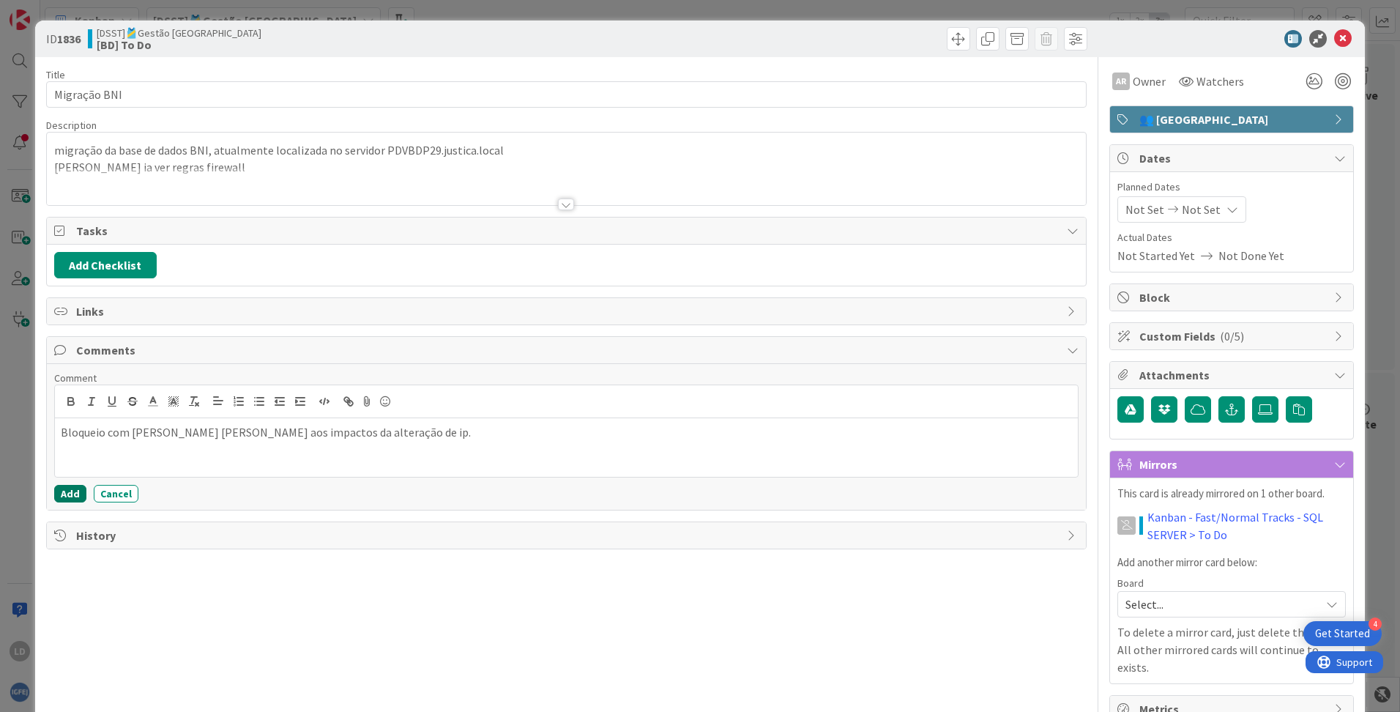
click at [73, 492] on button "Add" at bounding box center [70, 494] width 32 height 18
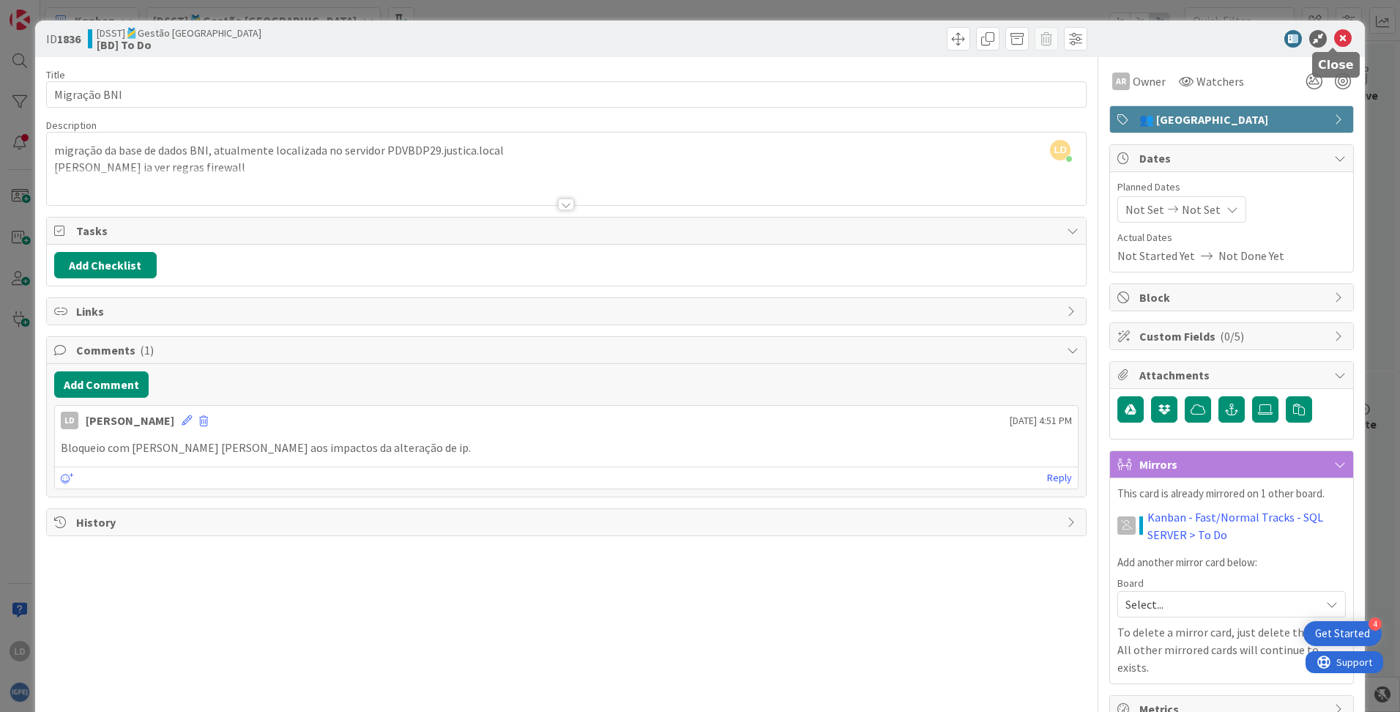
click at [1337, 39] on icon at bounding box center [1343, 39] width 18 height 18
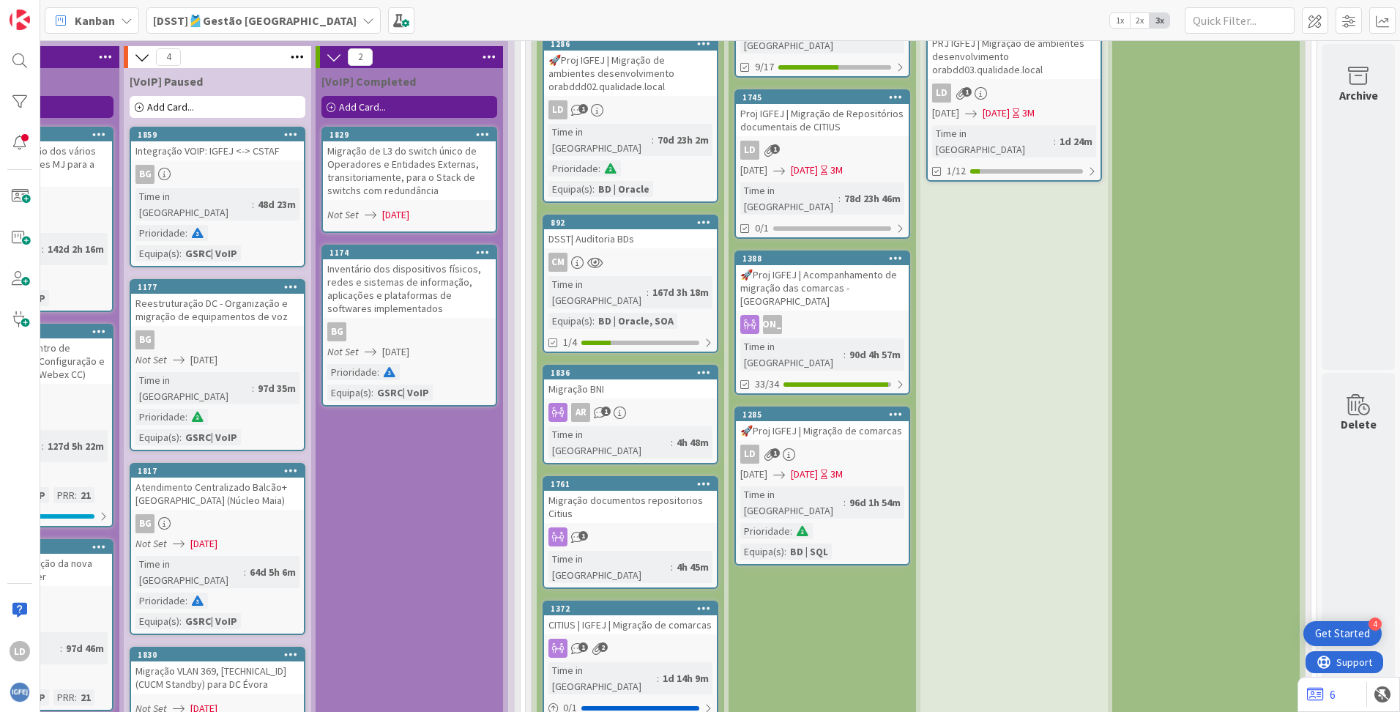
click at [625, 615] on div "CITIUS | IGFEJ | Migração de comarcas" at bounding box center [630, 624] width 173 height 19
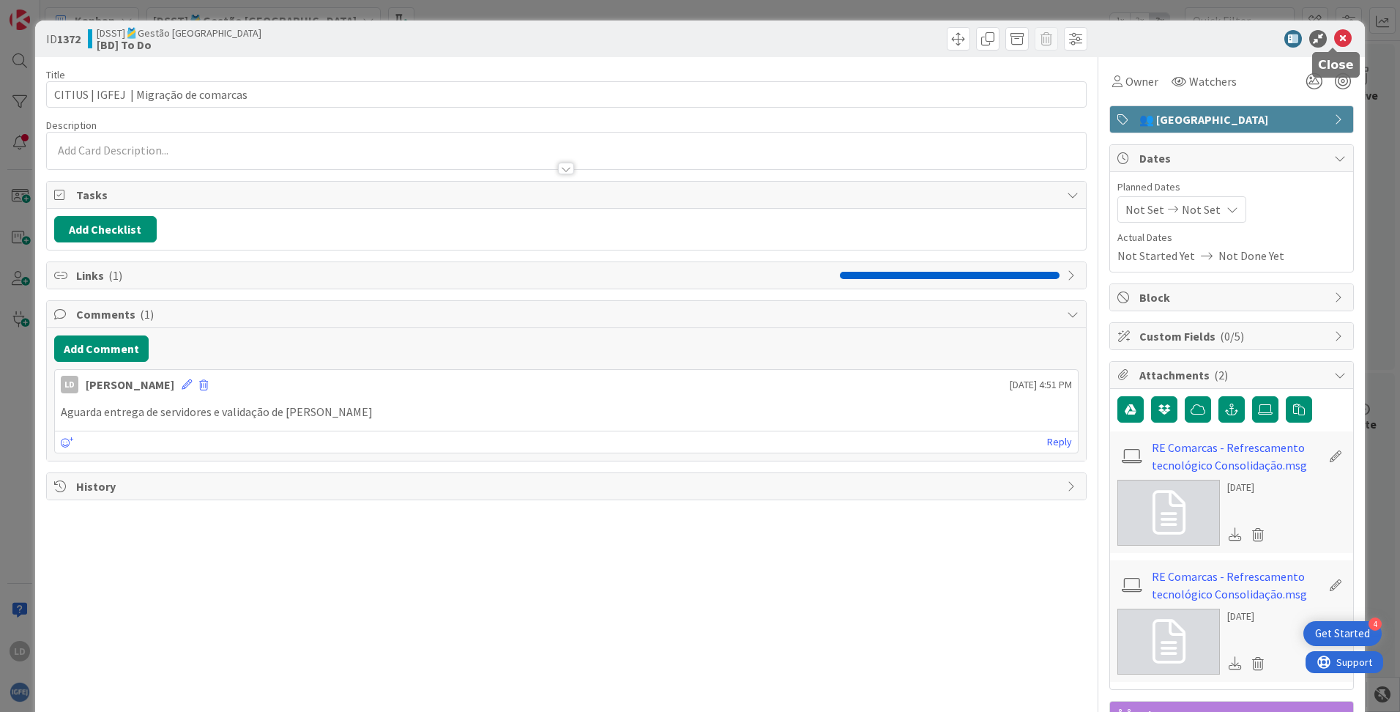
click at [1334, 40] on icon at bounding box center [1343, 39] width 18 height 18
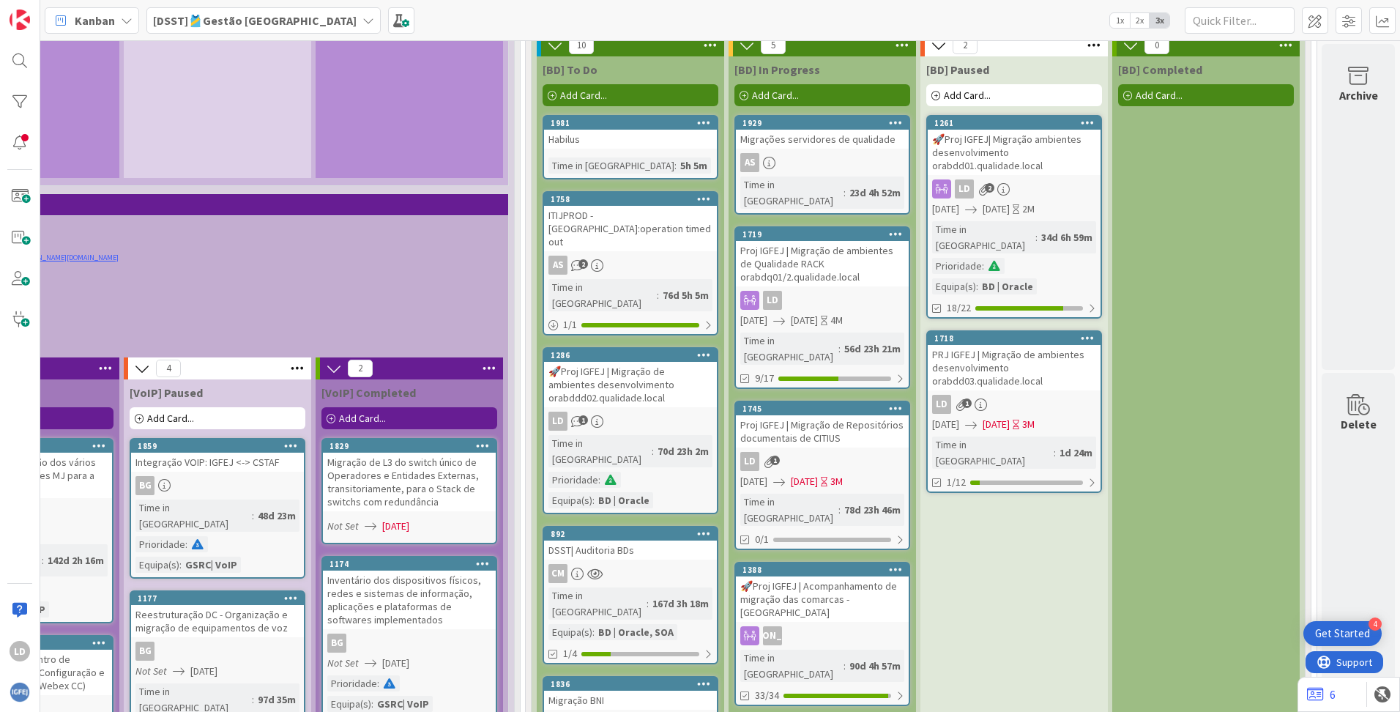
scroll to position [3808, 1142]
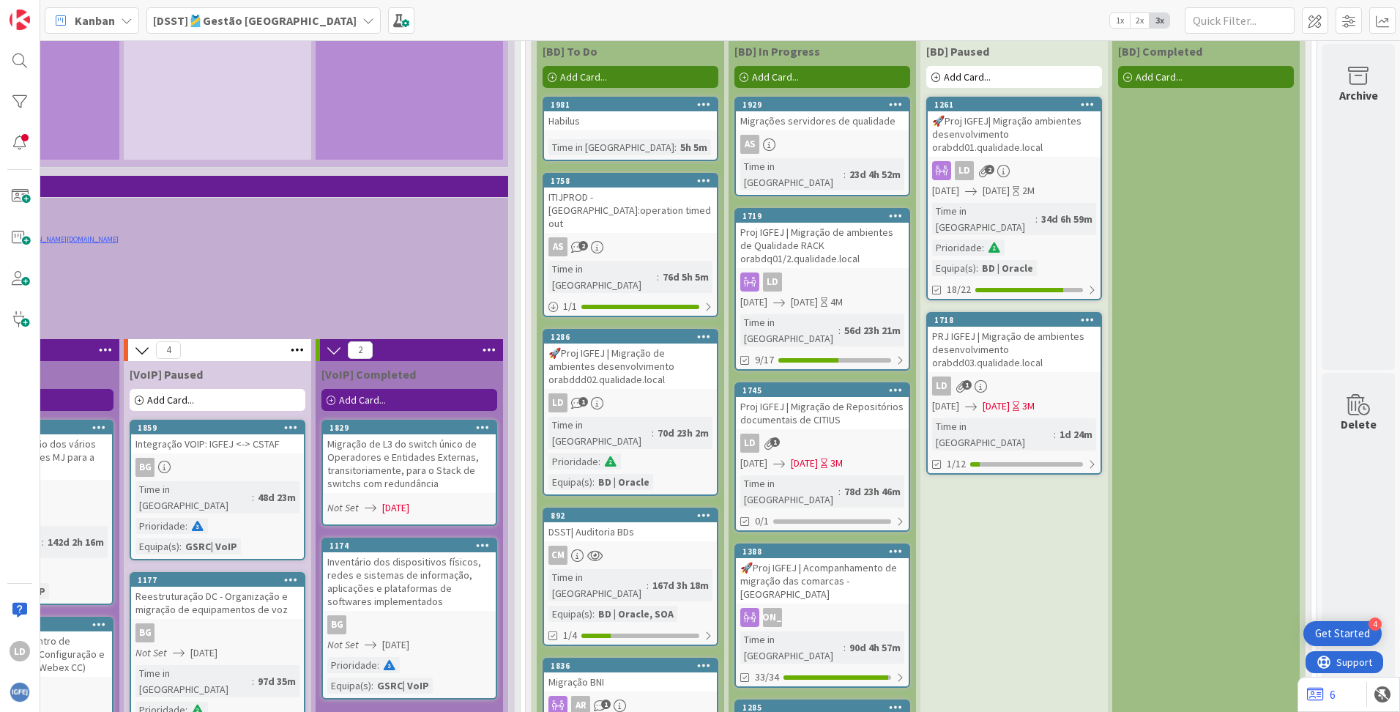
click at [810, 223] on div "Proj IGFEJ | Migração de ambientes de Qualidade RACK orabdq01/2.qualidade.local" at bounding box center [822, 245] width 173 height 45
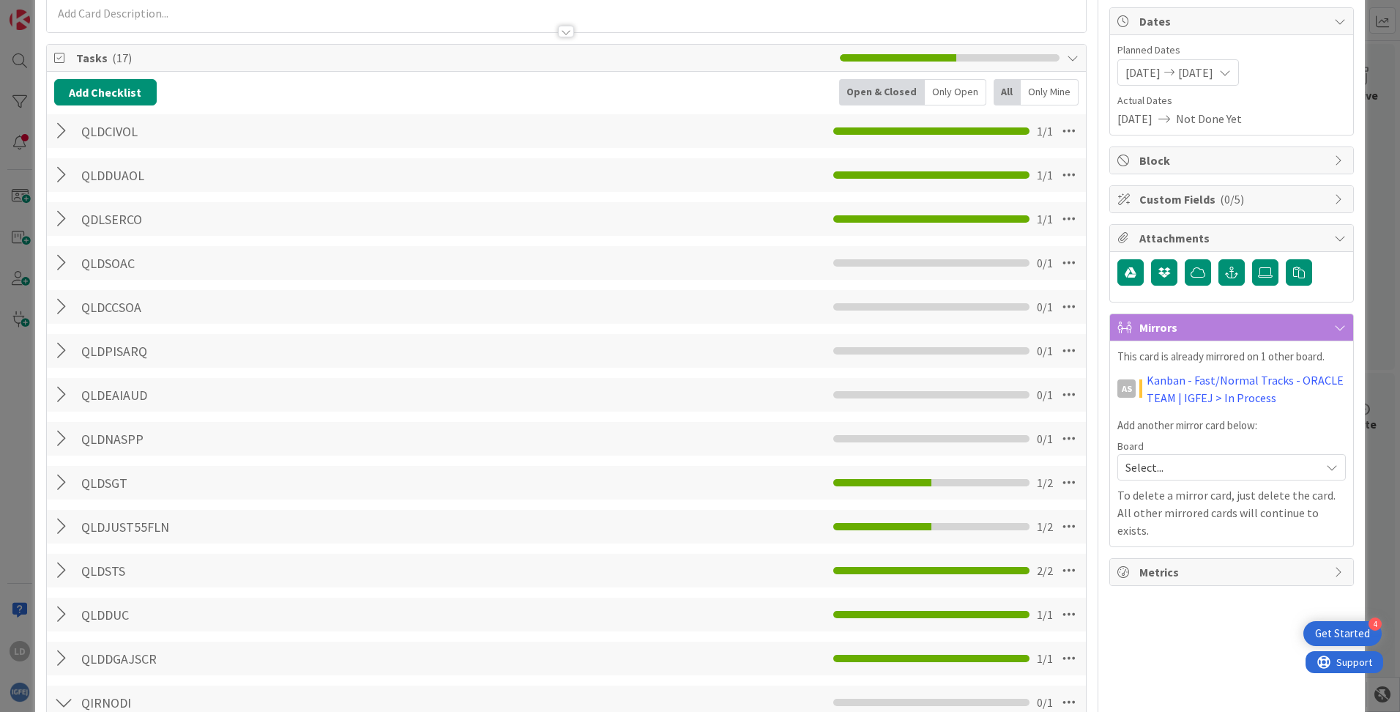
scroll to position [146, 0]
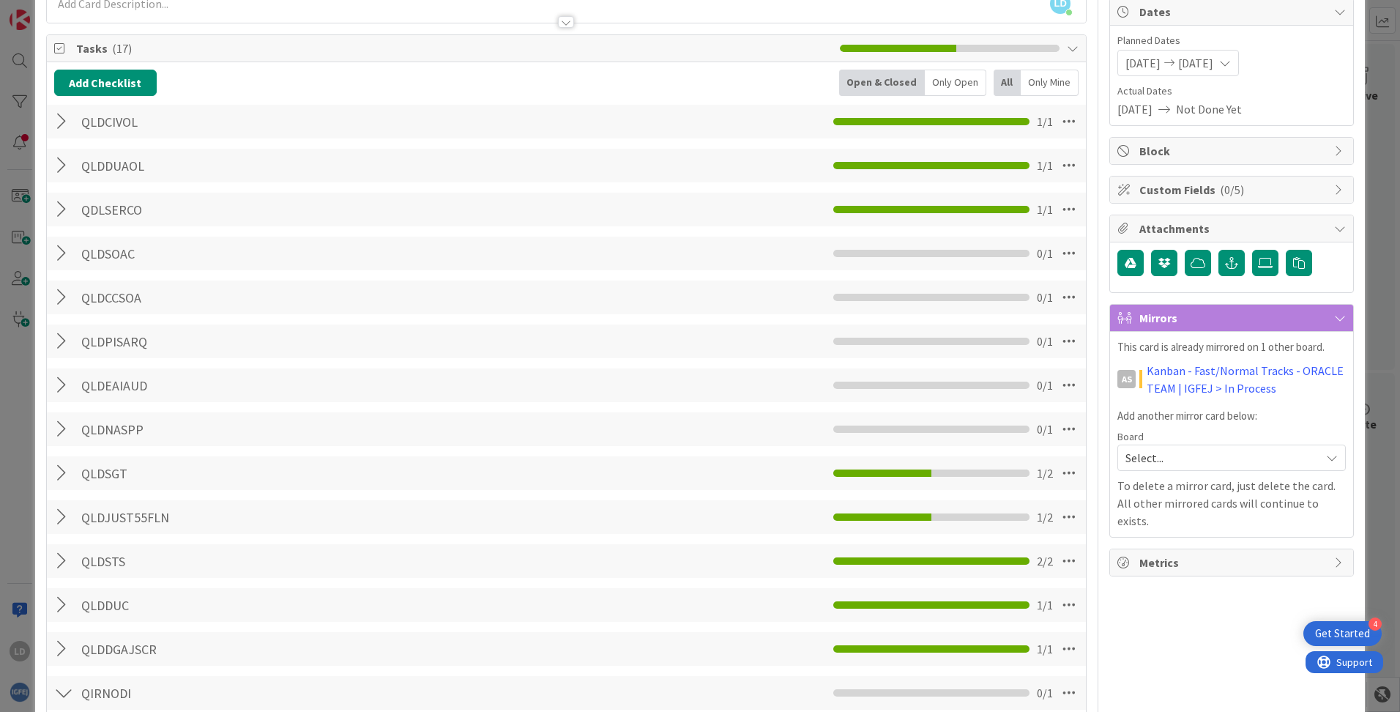
click at [59, 379] on div at bounding box center [63, 385] width 19 height 26
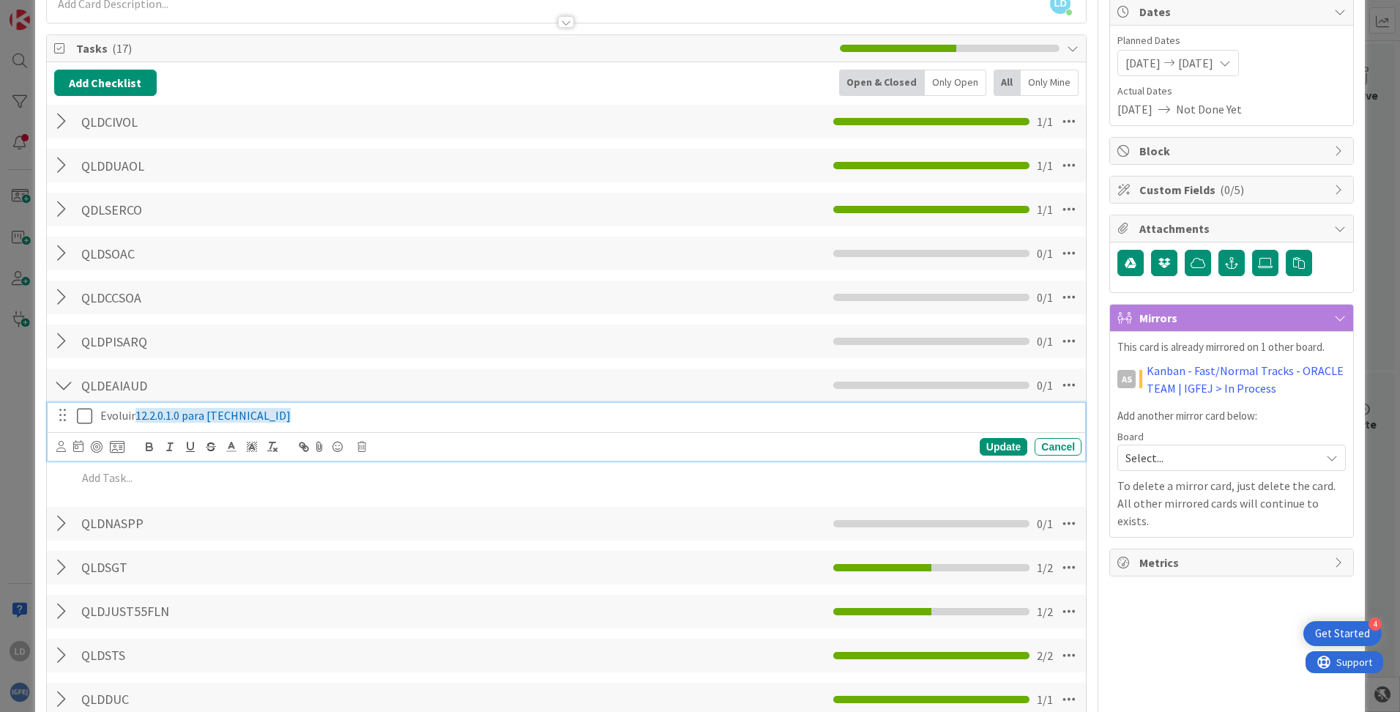
click at [84, 415] on icon at bounding box center [84, 416] width 15 height 18
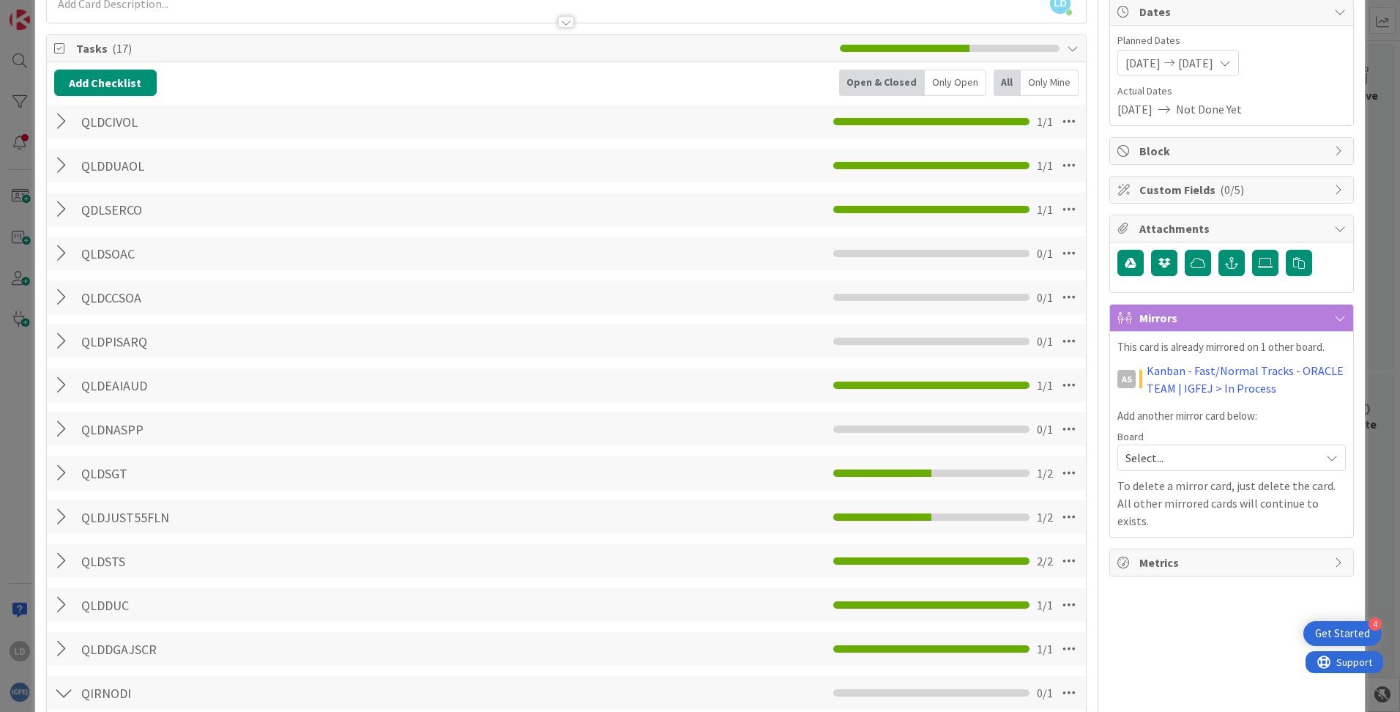
click at [58, 425] on div at bounding box center [63, 429] width 19 height 26
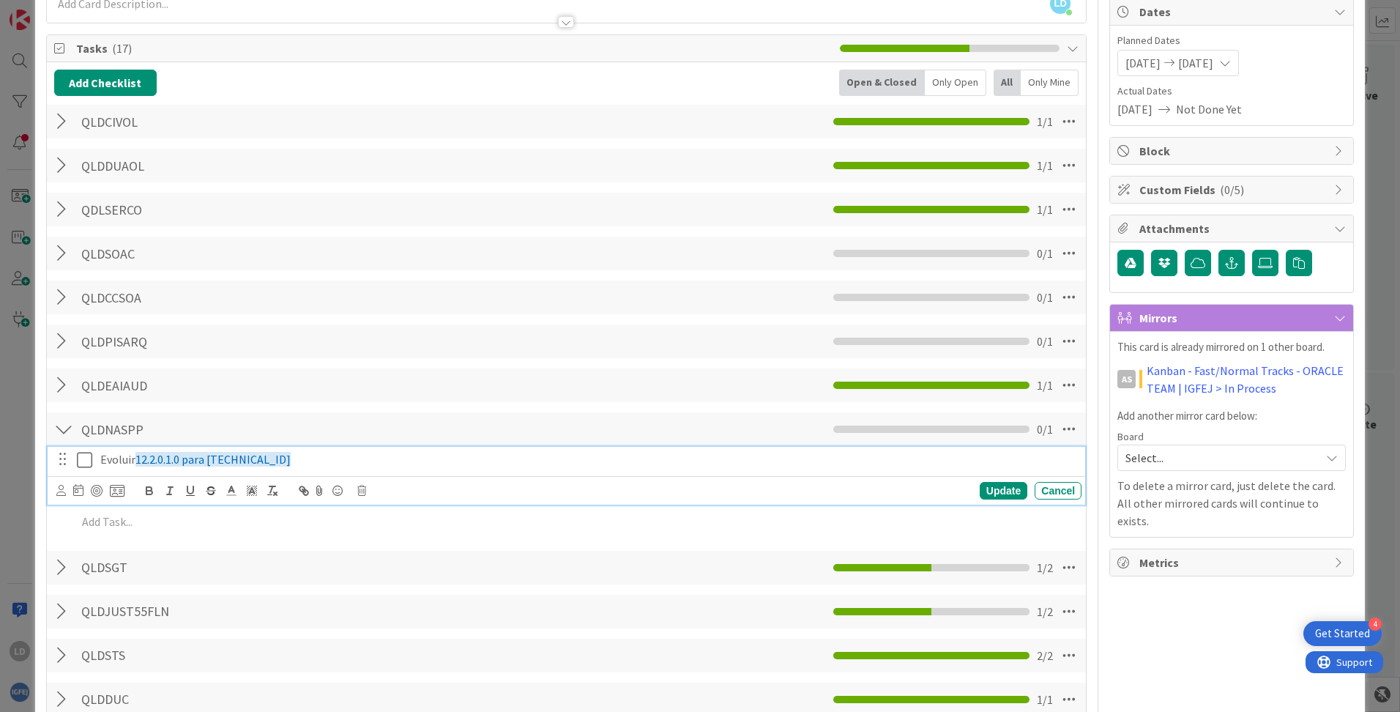
click at [81, 461] on icon at bounding box center [84, 460] width 15 height 18
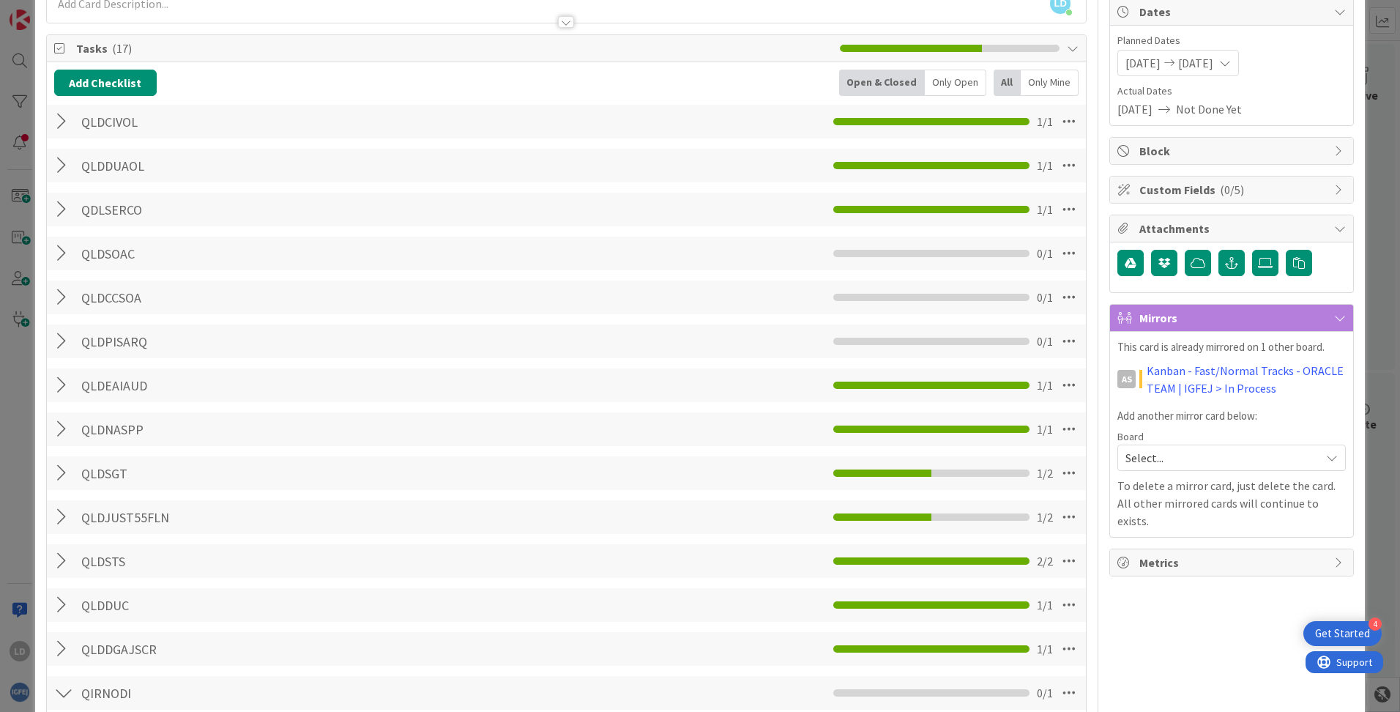
click at [64, 337] on div at bounding box center [63, 341] width 19 height 26
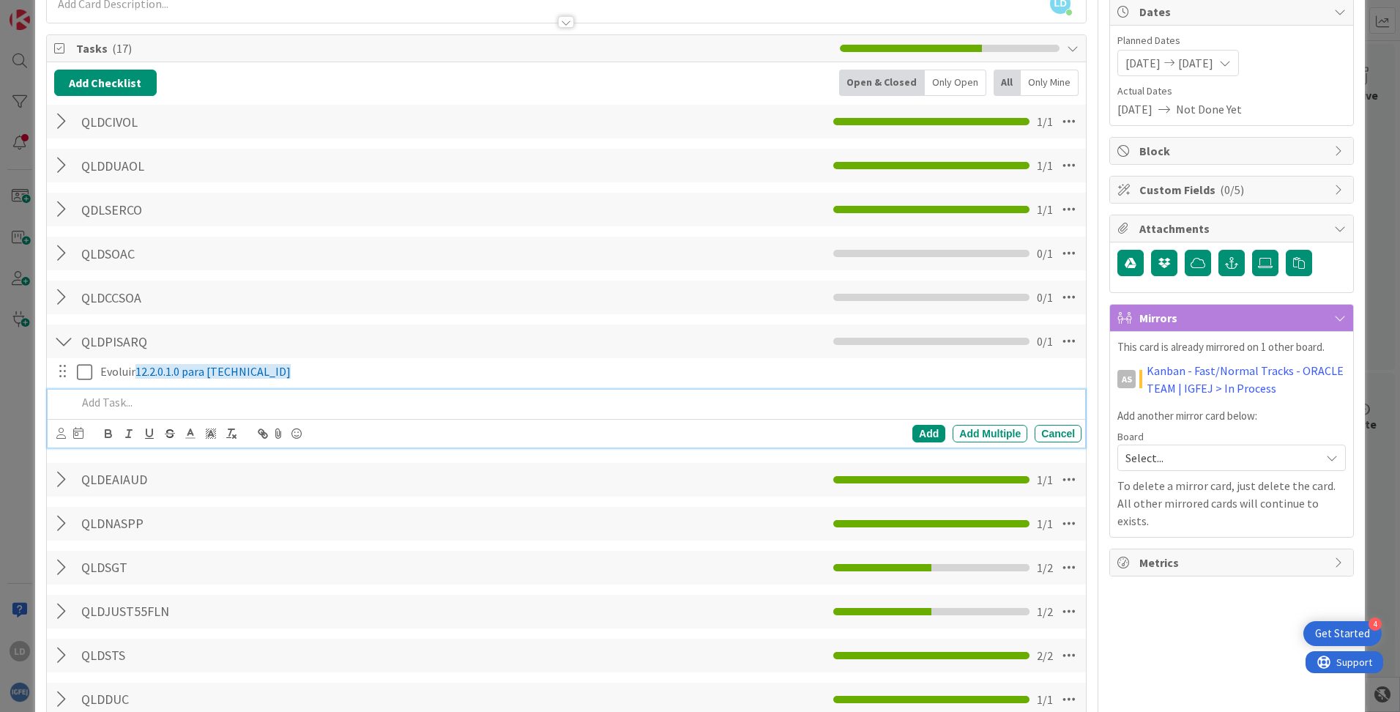
click at [106, 403] on p at bounding box center [576, 402] width 999 height 17
click at [60, 335] on div at bounding box center [63, 341] width 19 height 26
